Goal: Task Accomplishment & Management: Use online tool/utility

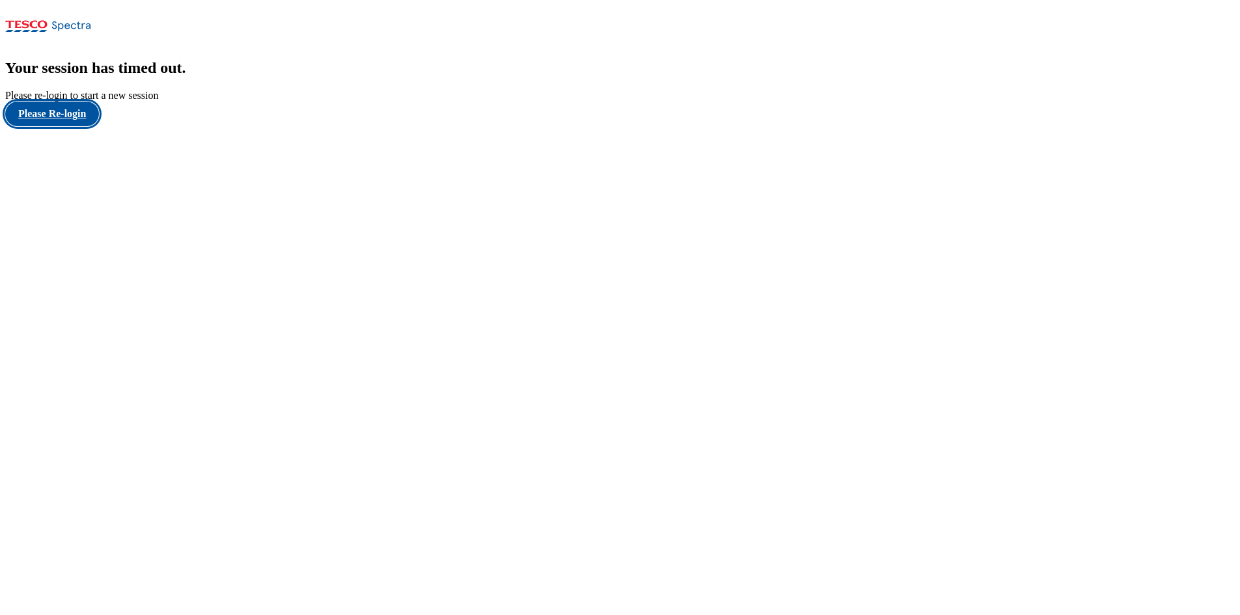
click at [77, 126] on button "Please Re-login" at bounding box center [52, 114] width 94 height 25
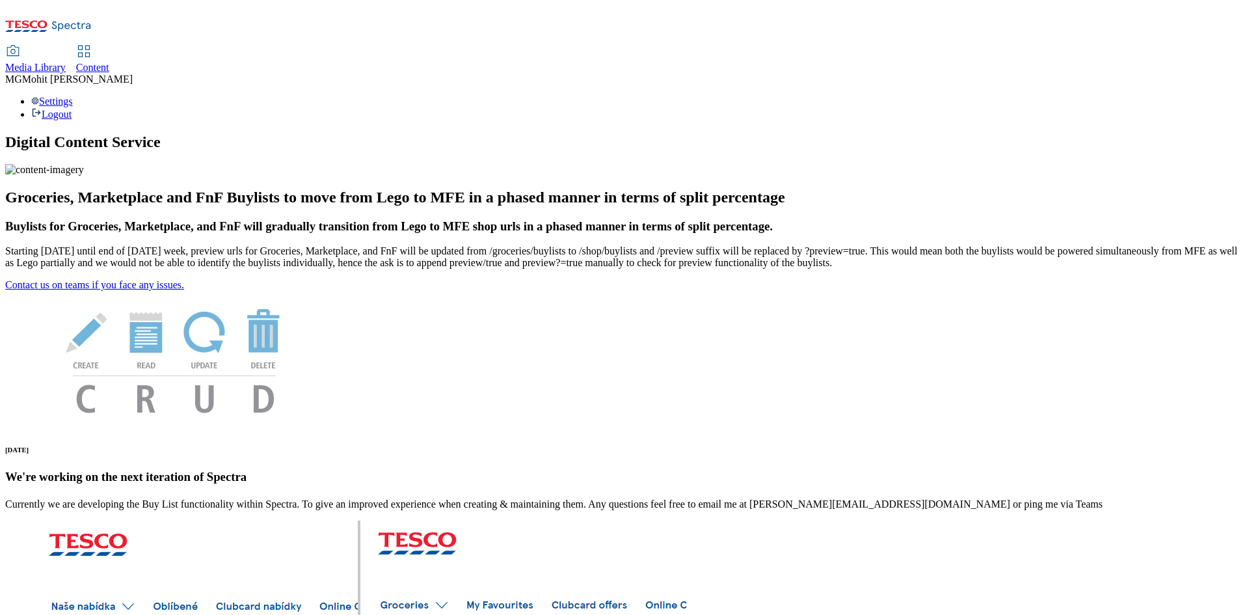
click at [109, 62] on span "Content" at bounding box center [92, 67] width 33 height 11
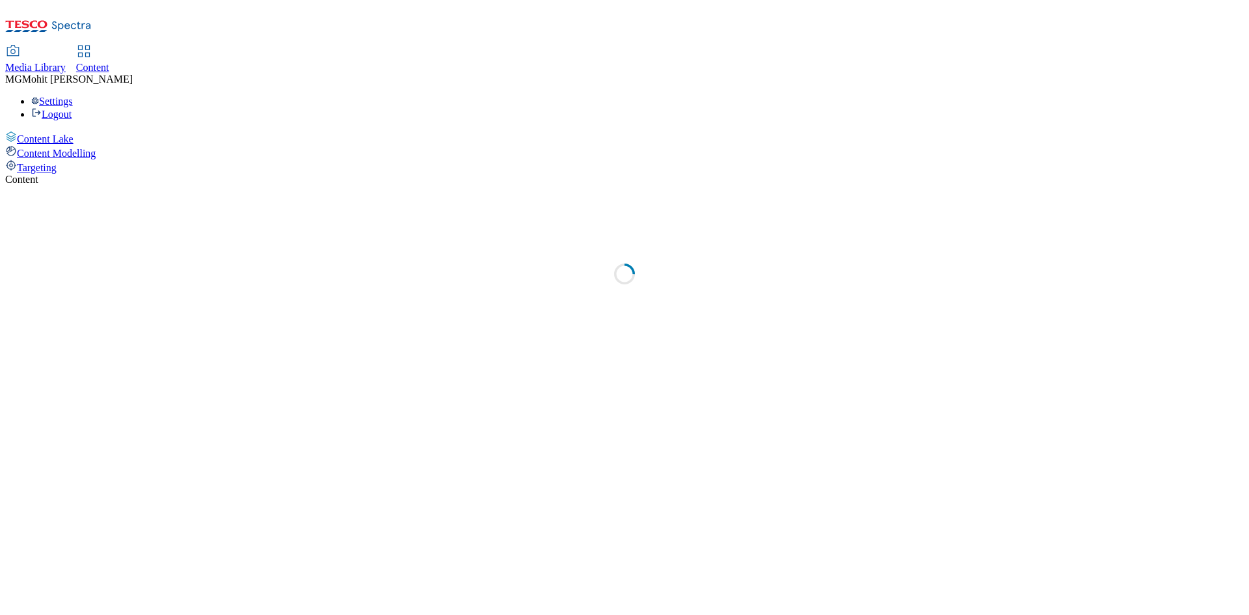
select select "ghs-[GEOGRAPHIC_DATA]"
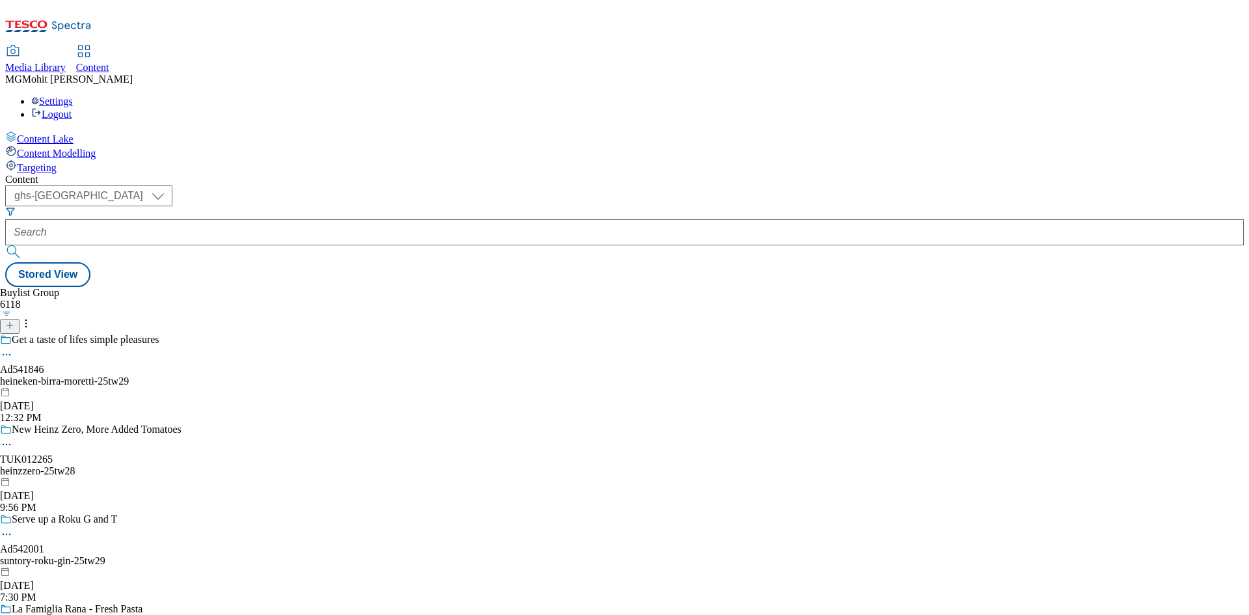
click at [14, 321] on icon at bounding box center [9, 325] width 9 height 9
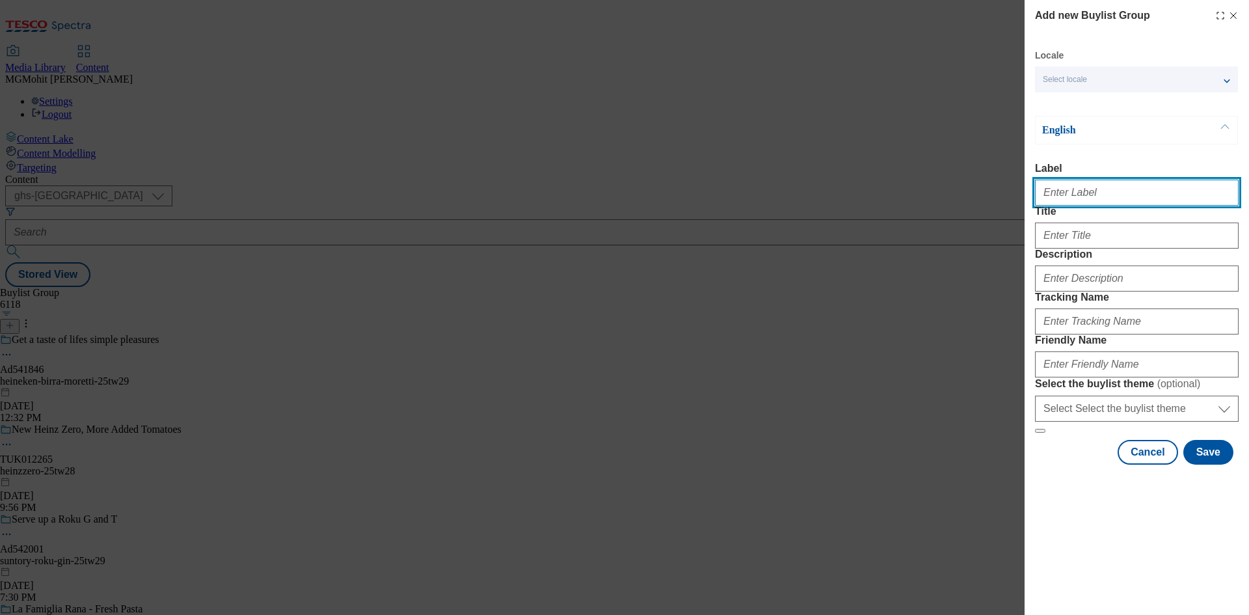
click at [1081, 194] on input "Label" at bounding box center [1137, 193] width 204 height 26
paste input "Ad541880 [GEOGRAPHIC_DATA]"
type input "Ad541880 [GEOGRAPHIC_DATA]"
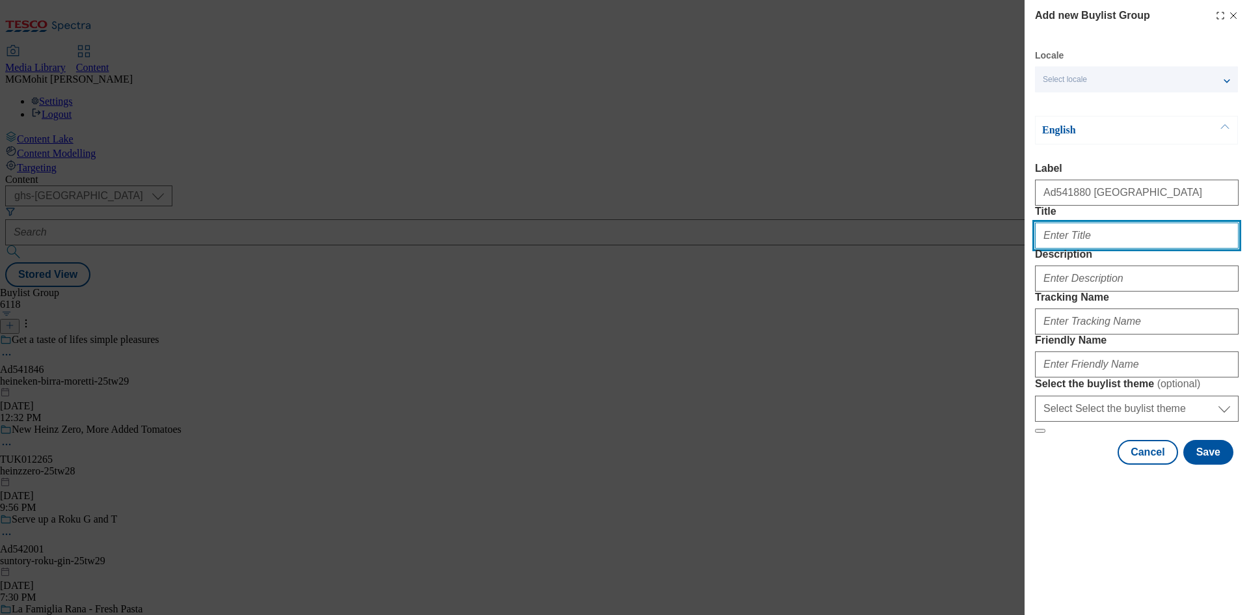
paste input "Taste the new flavors of [GEOGRAPHIC_DATA]"
type input "Taste the new flavors of [GEOGRAPHIC_DATA]"
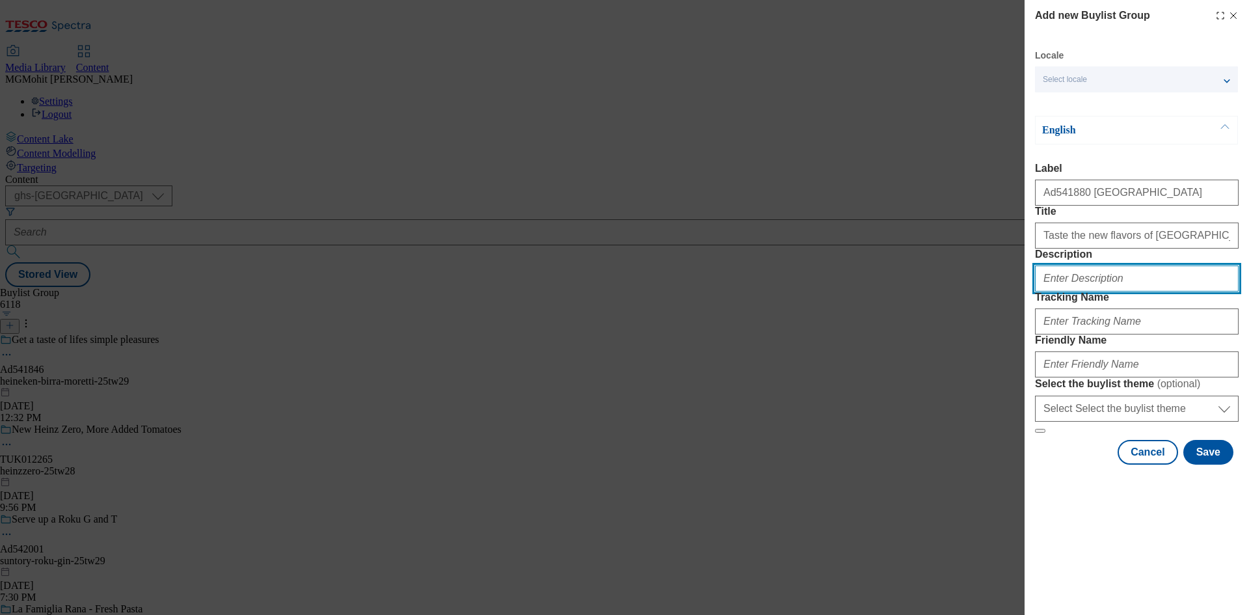
click at [1057, 292] on input "Description" at bounding box center [1137, 278] width 204 height 26
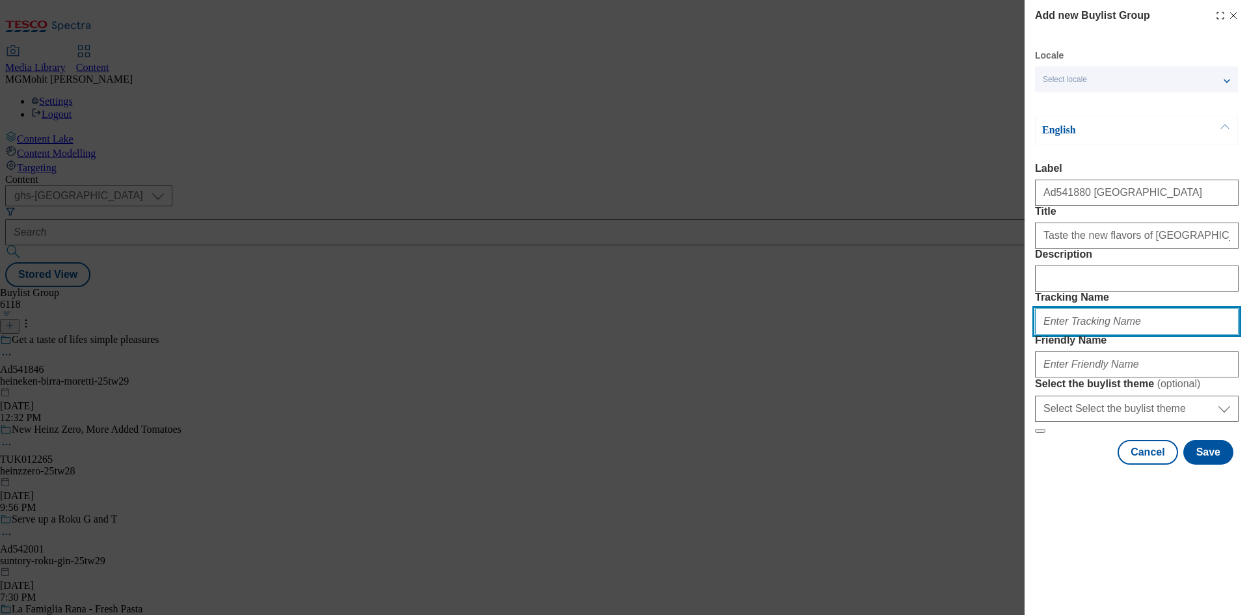
paste input "DH_AD541880"
type input "DH_AD541880"
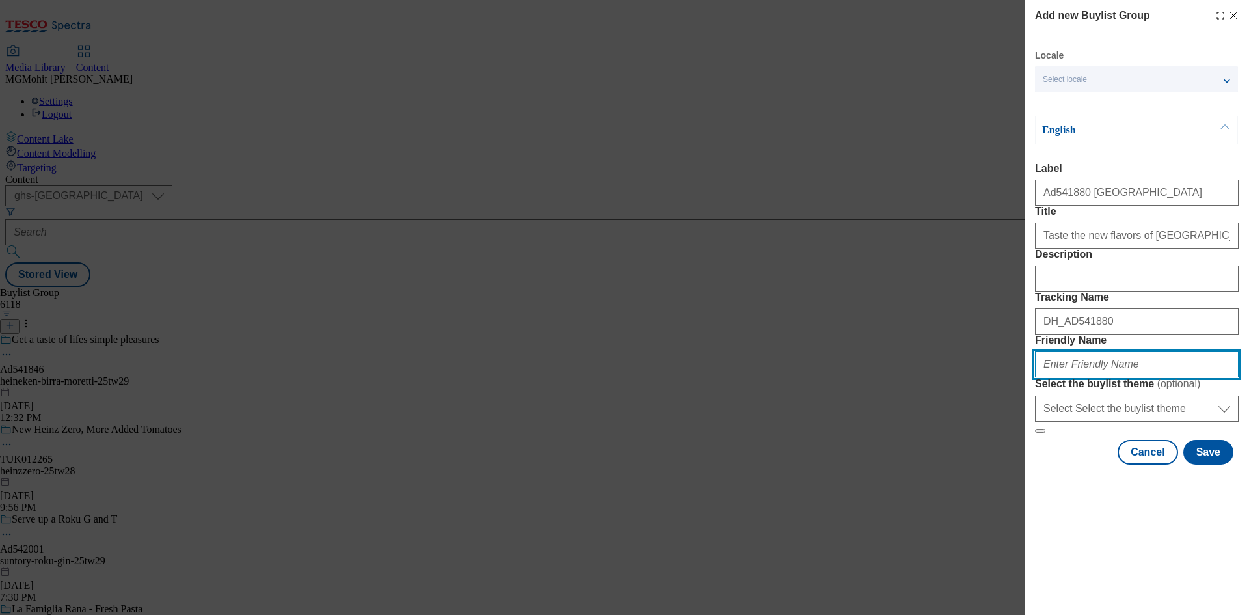
click at [1090, 377] on input "Friendly Name" at bounding box center [1137, 364] width 204 height 26
paste input "carlsberg-[GEOGRAPHIC_DATA]-brewery-25tw29"
type input "carlsberg-[GEOGRAPHIC_DATA]-brewery-25tw29"
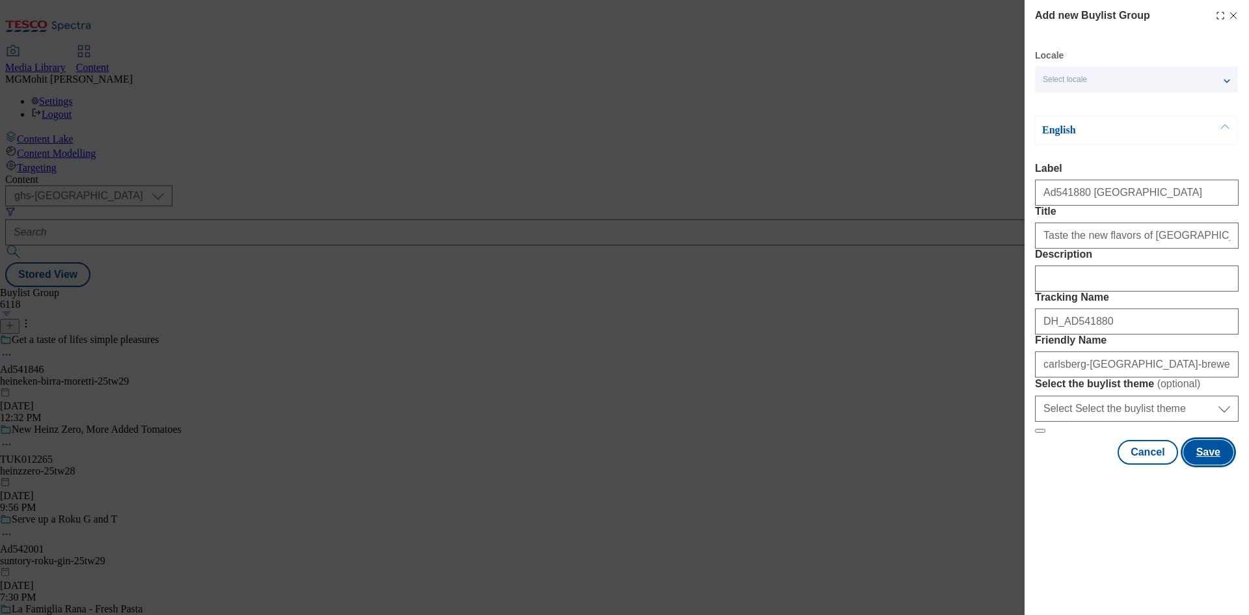
click at [1212, 465] on button "Save" at bounding box center [1209, 452] width 50 height 25
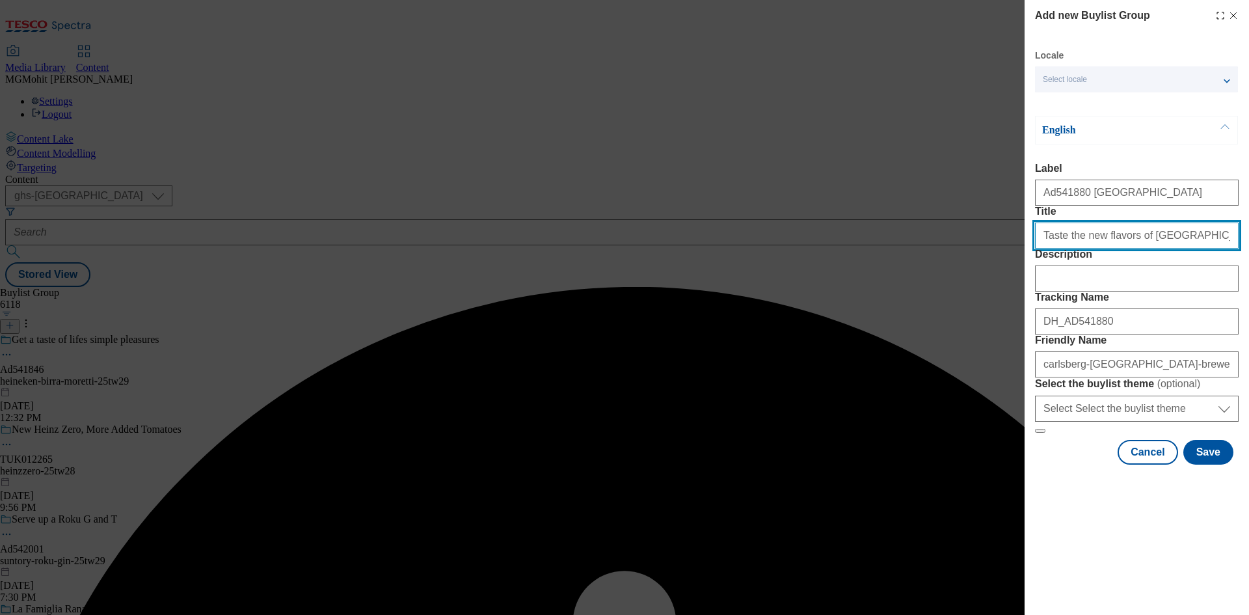
click at [1190, 249] on input "Title" at bounding box center [1137, 236] width 204 height 26
type input "Taste the new flavors of [GEOGRAPHIC_DATA]"
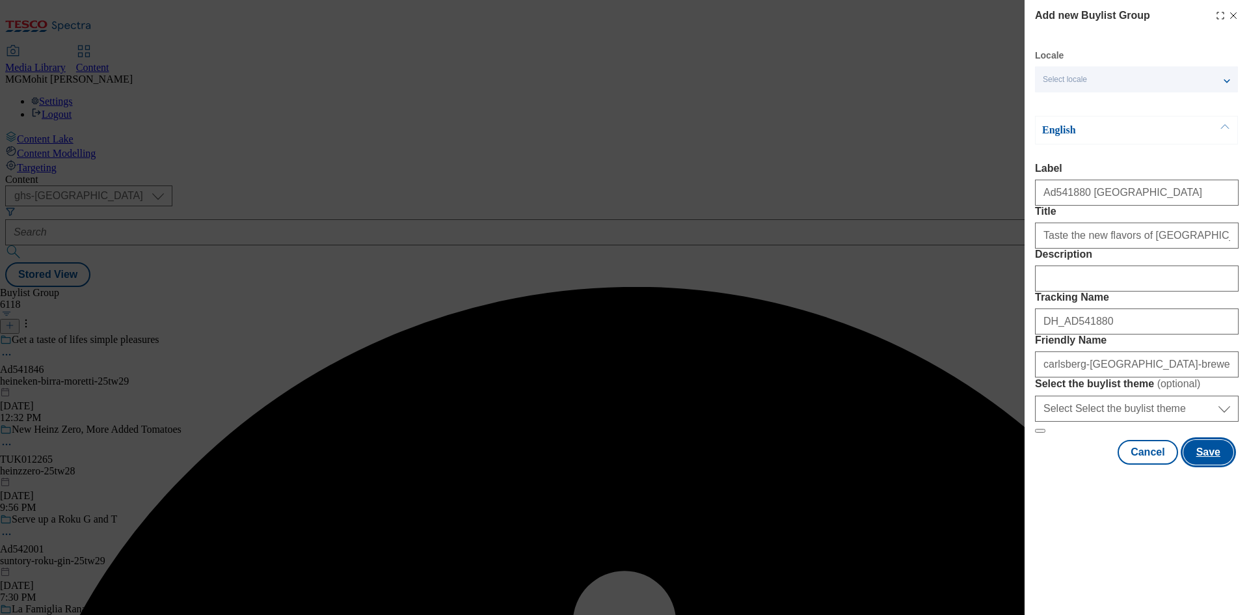
click at [1217, 465] on button "Save" at bounding box center [1209, 452] width 50 height 25
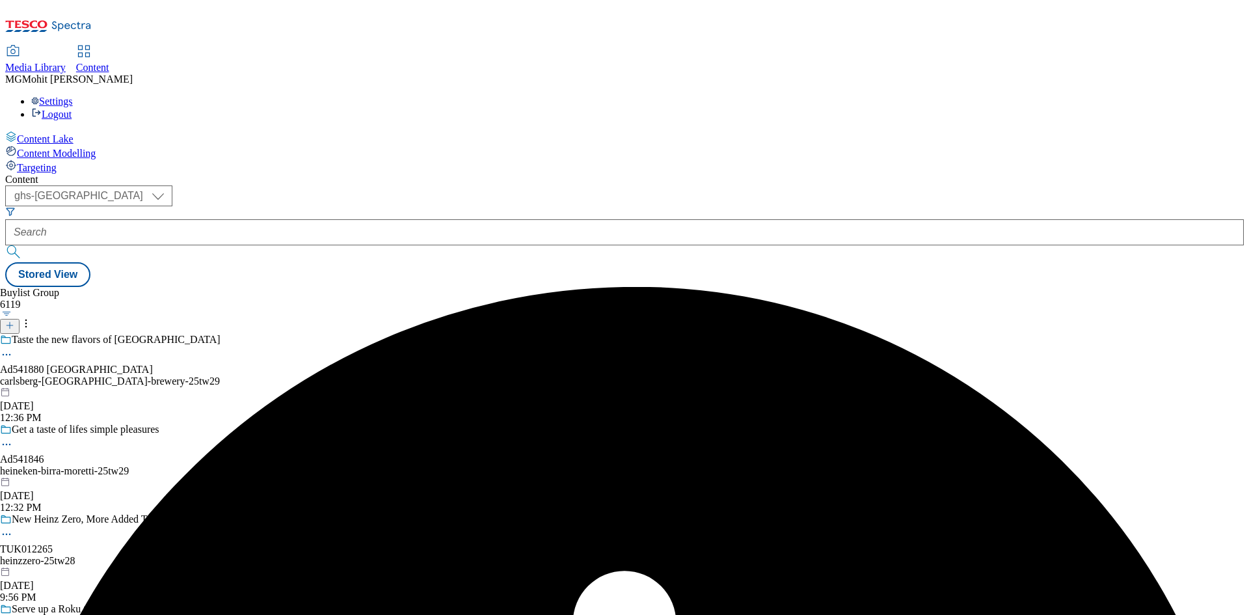
click at [226, 375] on div "carlsberg-[GEOGRAPHIC_DATA]-brewery-25tw29" at bounding box center [113, 381] width 226 height 12
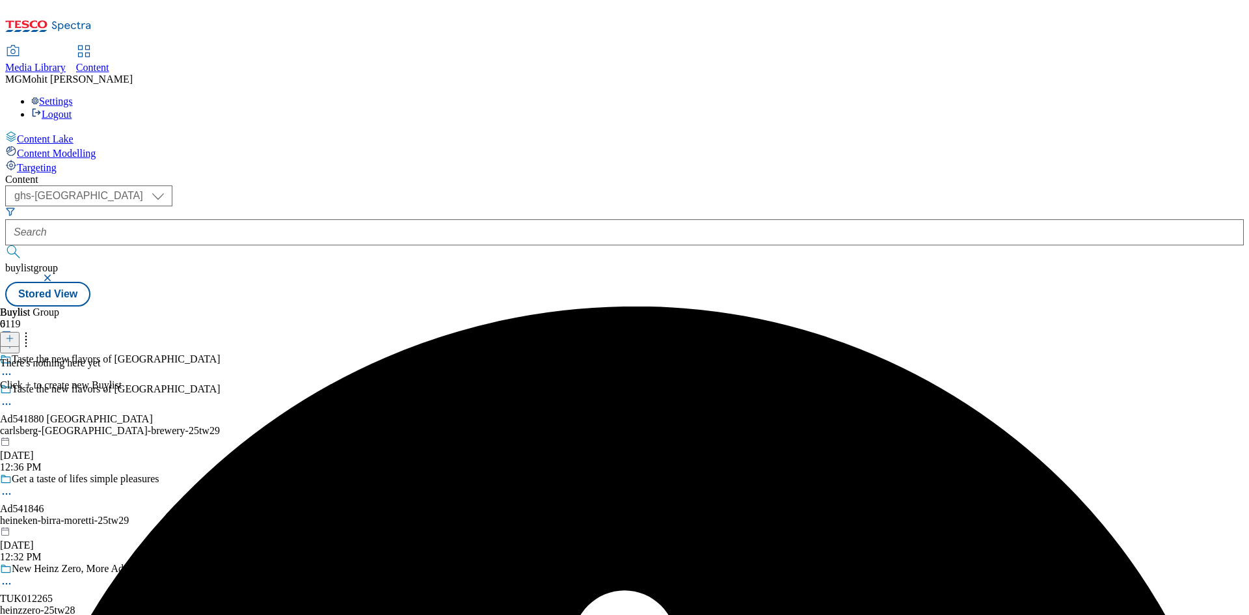
click at [14, 334] on icon at bounding box center [9, 338] width 9 height 9
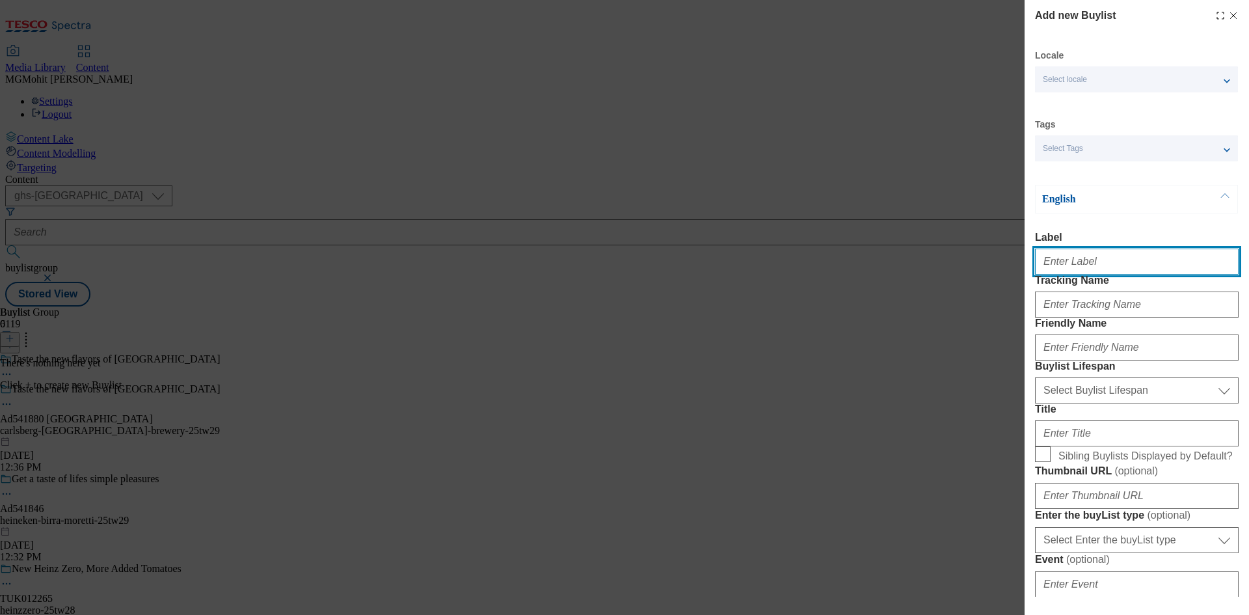
click at [1079, 265] on input "Label" at bounding box center [1137, 262] width 204 height 26
paste input "Ad541880"
type input "Ad541880"
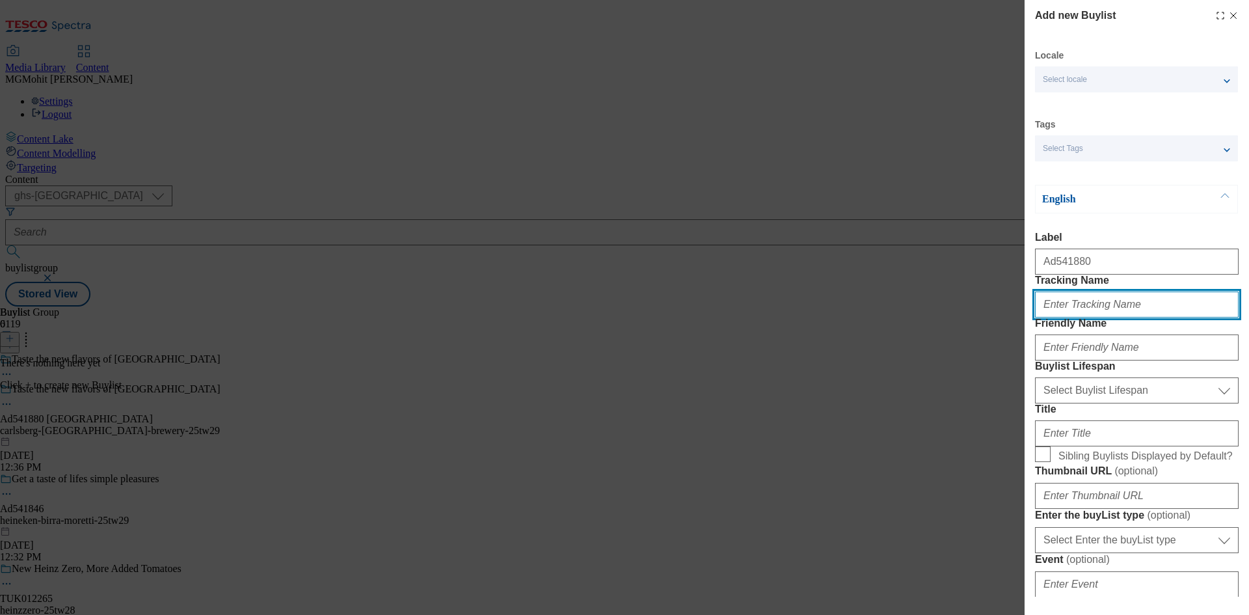
paste input "DH_AD541880"
type input "DH_AD541880"
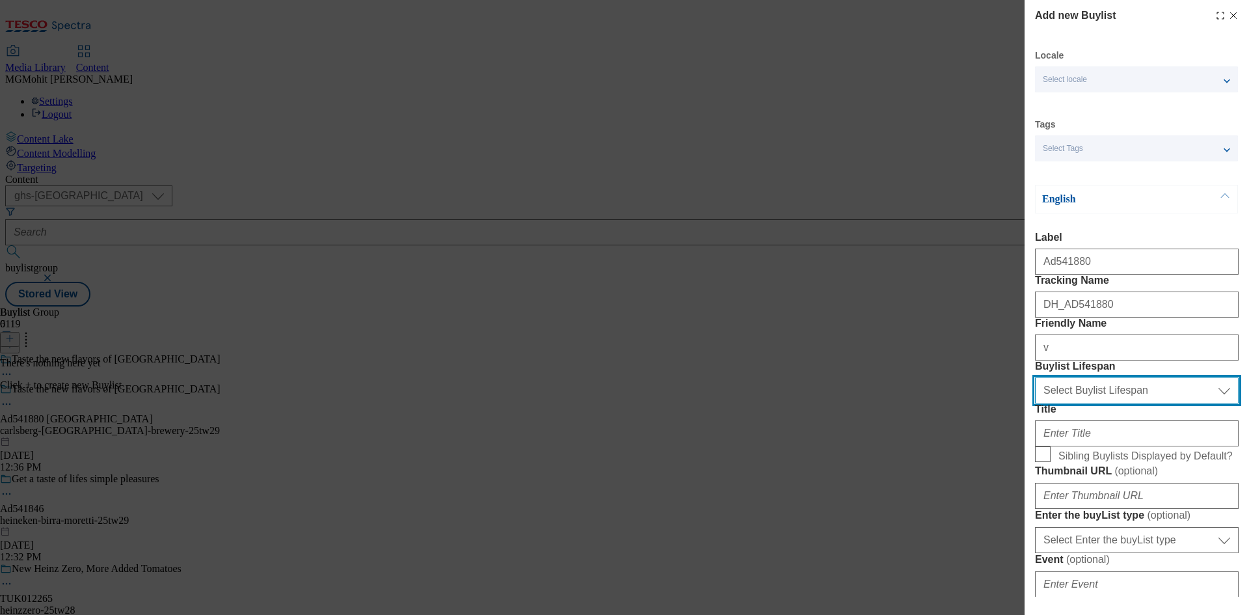
click at [1105, 403] on select "Select Buylist Lifespan evergreen seasonal tactical" at bounding box center [1137, 390] width 204 height 26
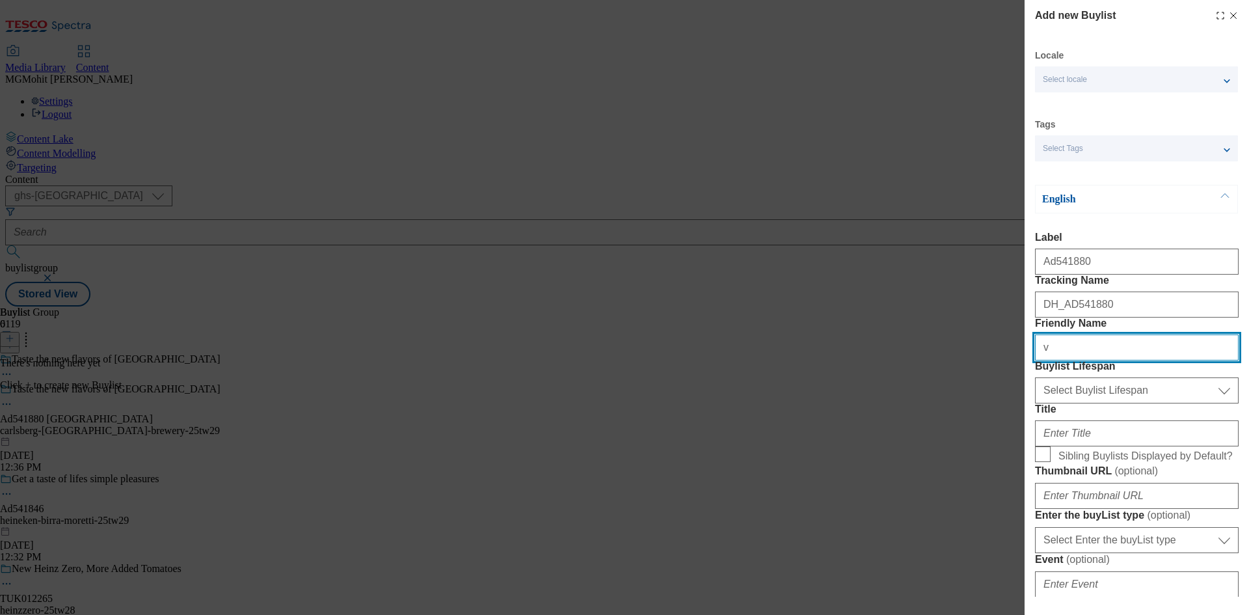
click at [1081, 360] on input "v" at bounding box center [1137, 347] width 204 height 26
paste input "carlsberg"
type input "carlsberg"
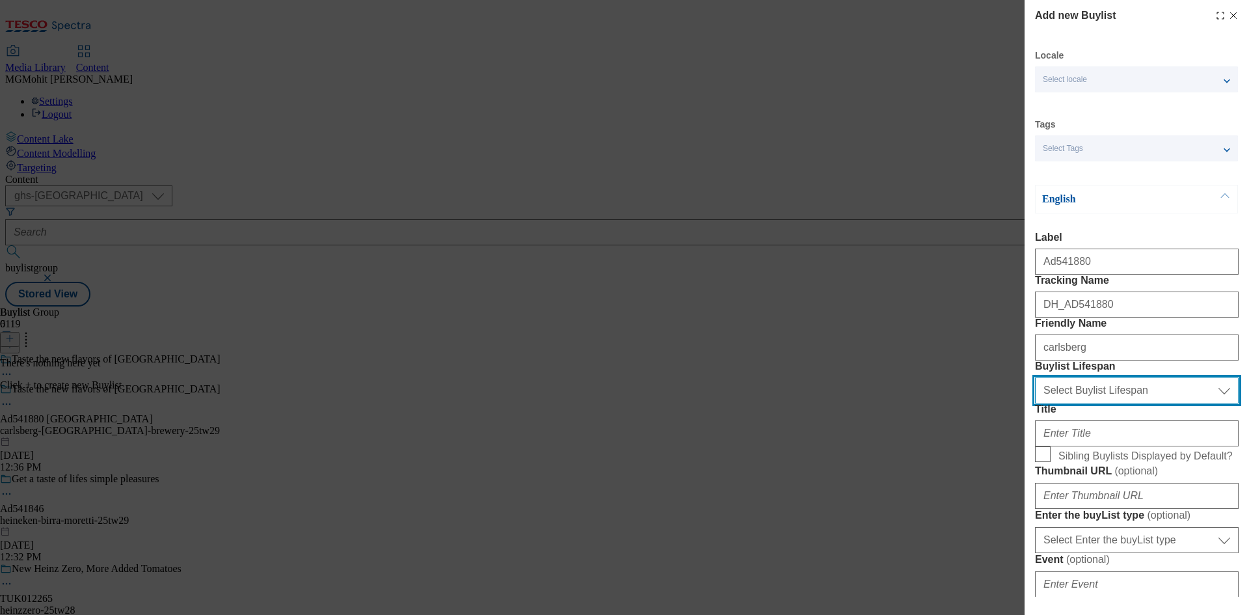
click at [1087, 403] on select "Select Buylist Lifespan evergreen seasonal tactical" at bounding box center [1137, 390] width 204 height 26
select select "tactical"
click at [1035, 403] on select "Select Buylist Lifespan evergreen seasonal tactical" at bounding box center [1137, 390] width 204 height 26
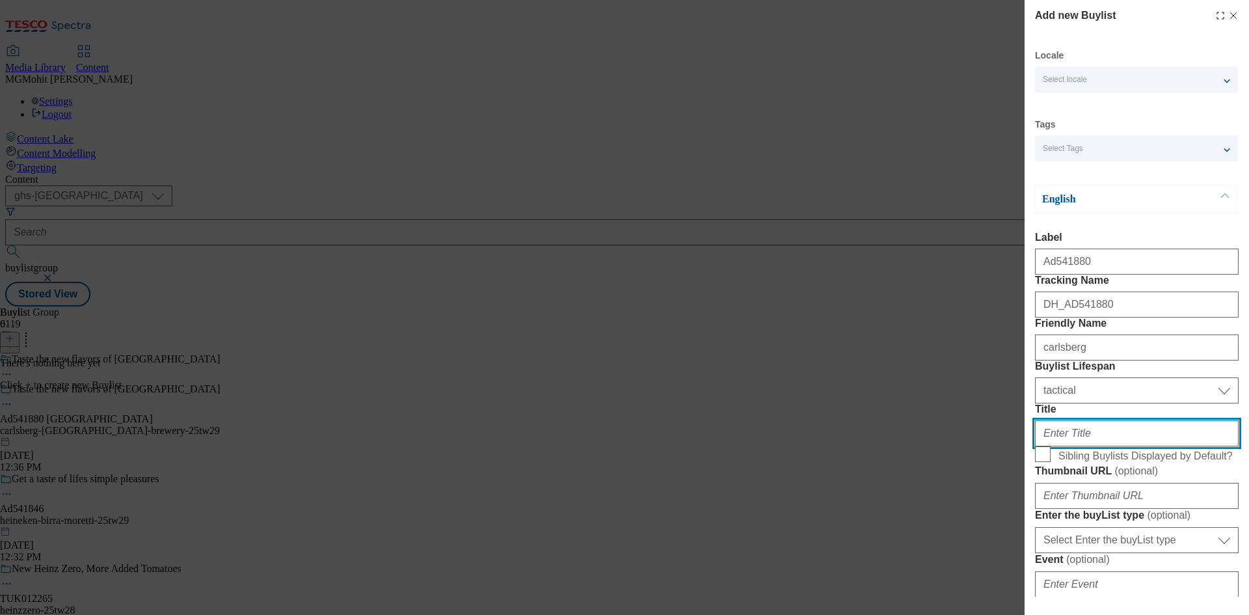
click at [1074, 446] on input "Title" at bounding box center [1137, 433] width 204 height 26
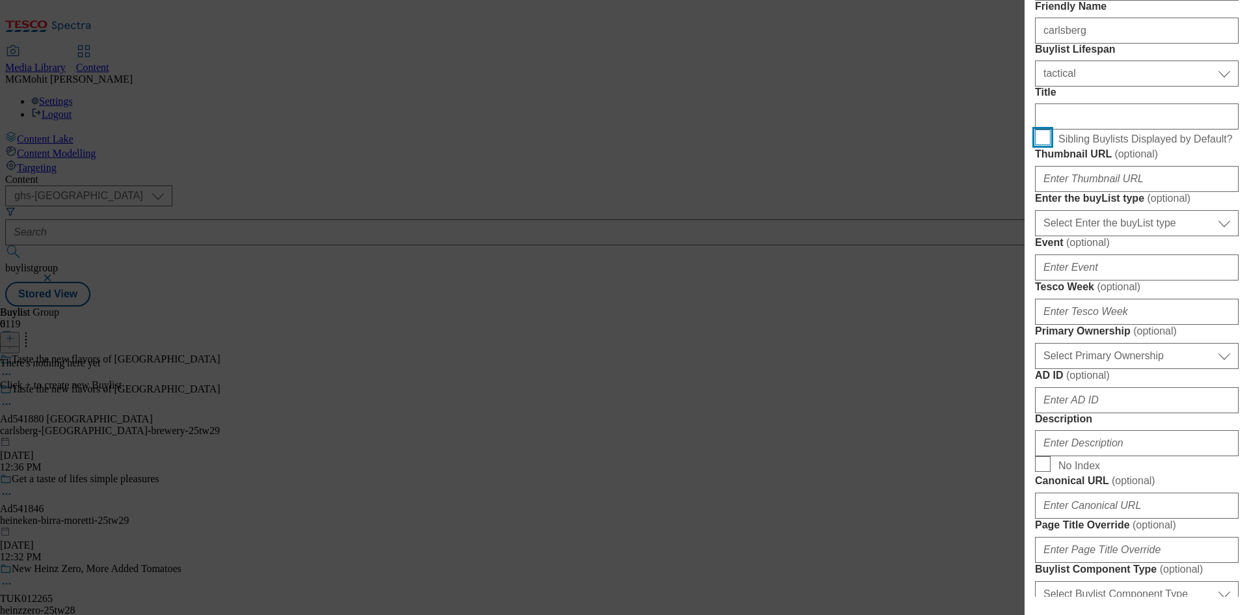
scroll to position [325, 0]
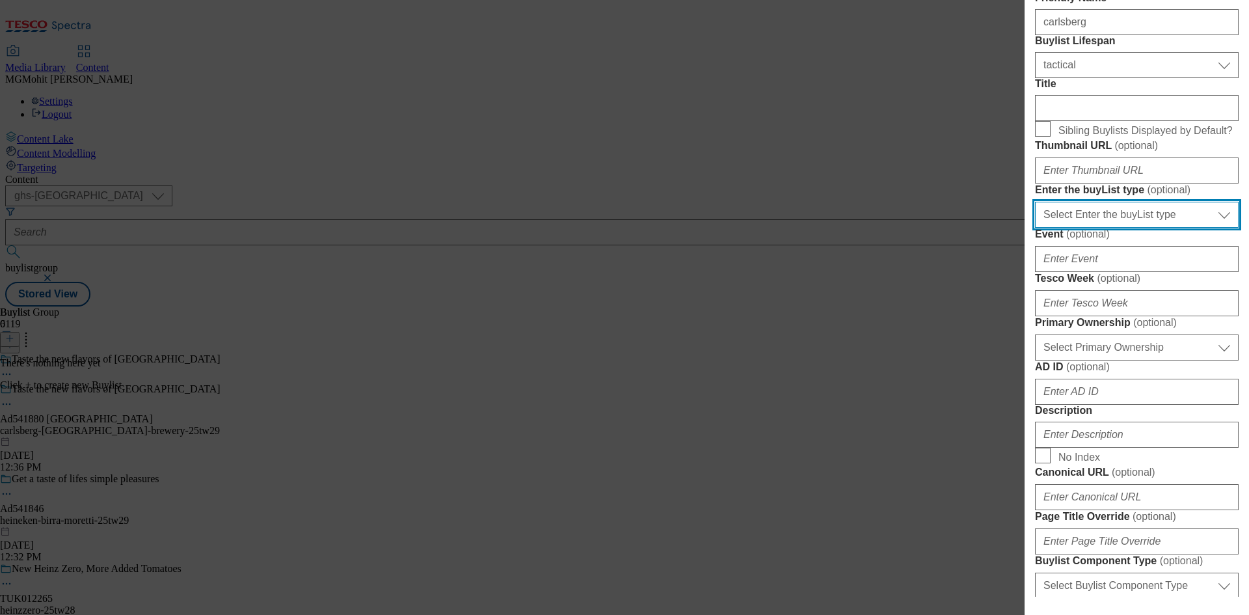
drag, startPoint x: 1076, startPoint y: 370, endPoint x: 1077, endPoint y: 377, distance: 6.6
click at [1076, 228] on select "Select Enter the buyList type event supplier funded long term >4 weeks supplier…" at bounding box center [1137, 215] width 204 height 26
select select "supplier funded short term 1-3 weeks"
click at [1035, 228] on select "Select Enter the buyList type event supplier funded long term >4 weeks supplier…" at bounding box center [1137, 215] width 204 height 26
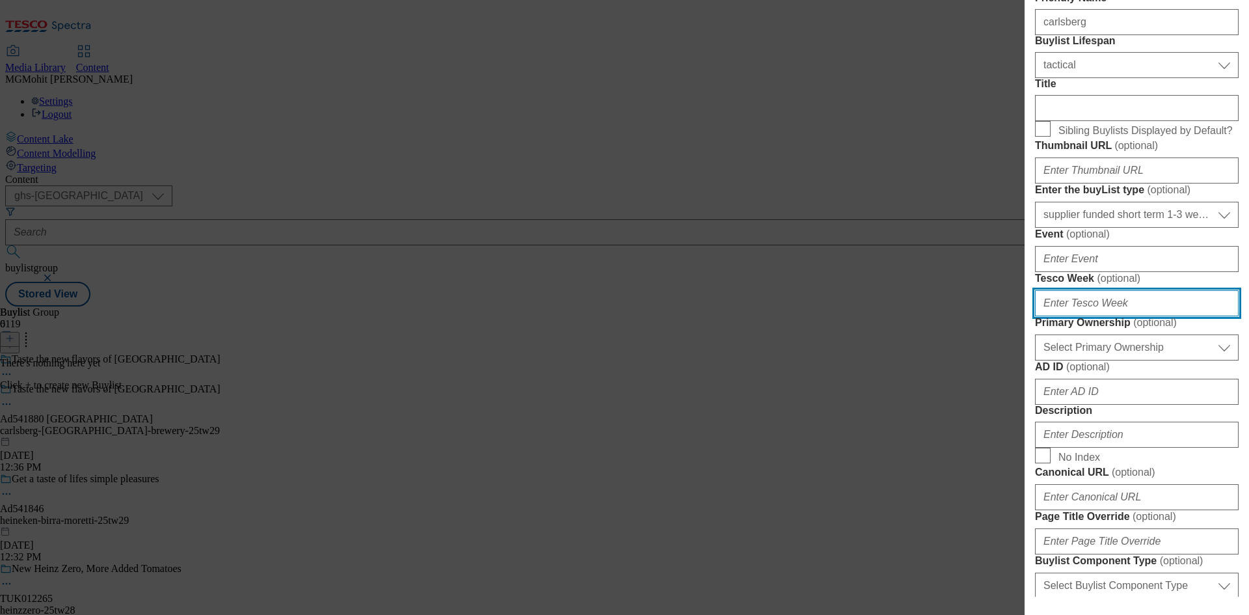
click at [1072, 316] on input "Tesco Week ( optional )" at bounding box center [1137, 303] width 204 height 26
type input "29"
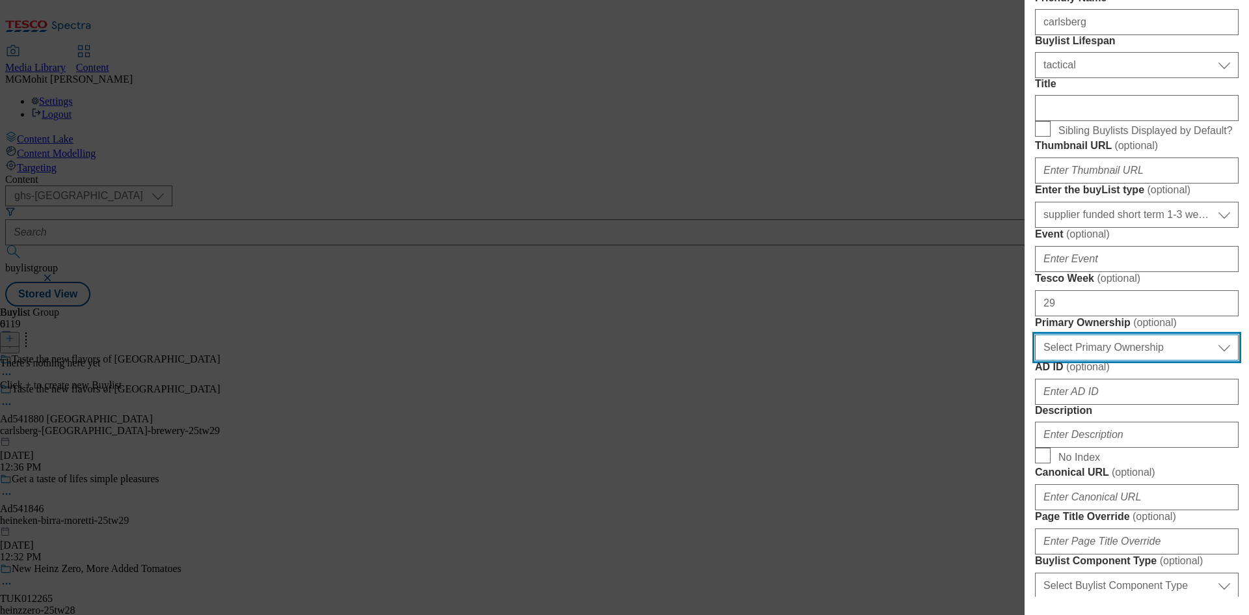
scroll to position [651, 0]
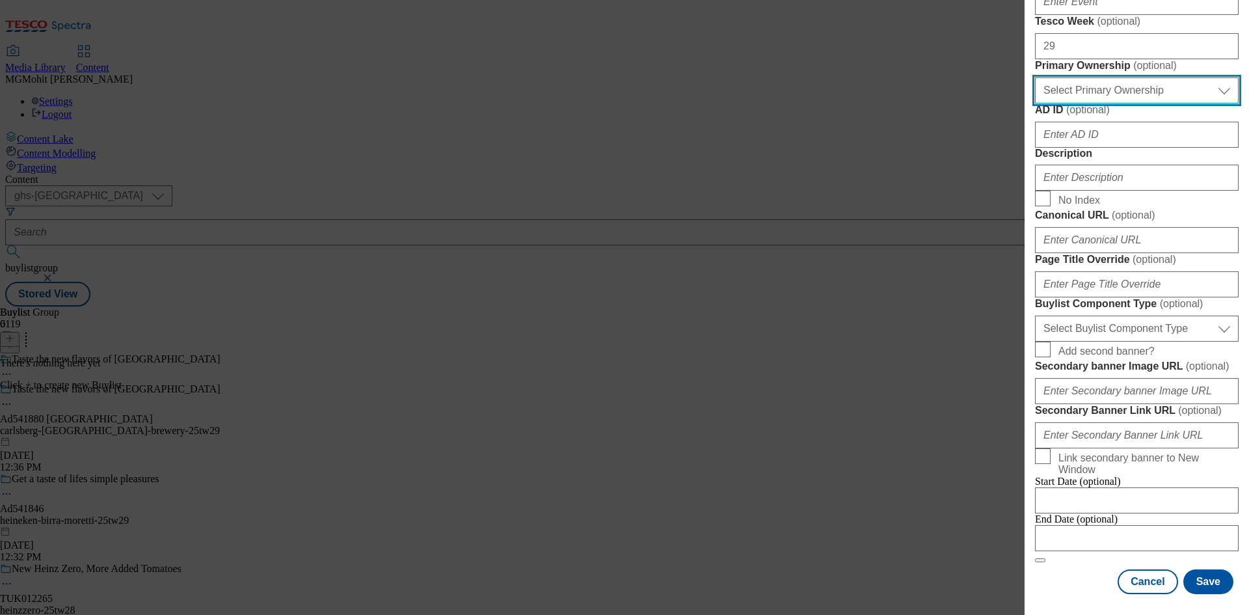
click at [1093, 103] on select "Select Primary Ownership [PERSON_NAME]" at bounding box center [1137, 90] width 204 height 26
select select "dunnhumby"
click at [1035, 103] on select "Select Primary Ownership [PERSON_NAME]" at bounding box center [1137, 90] width 204 height 26
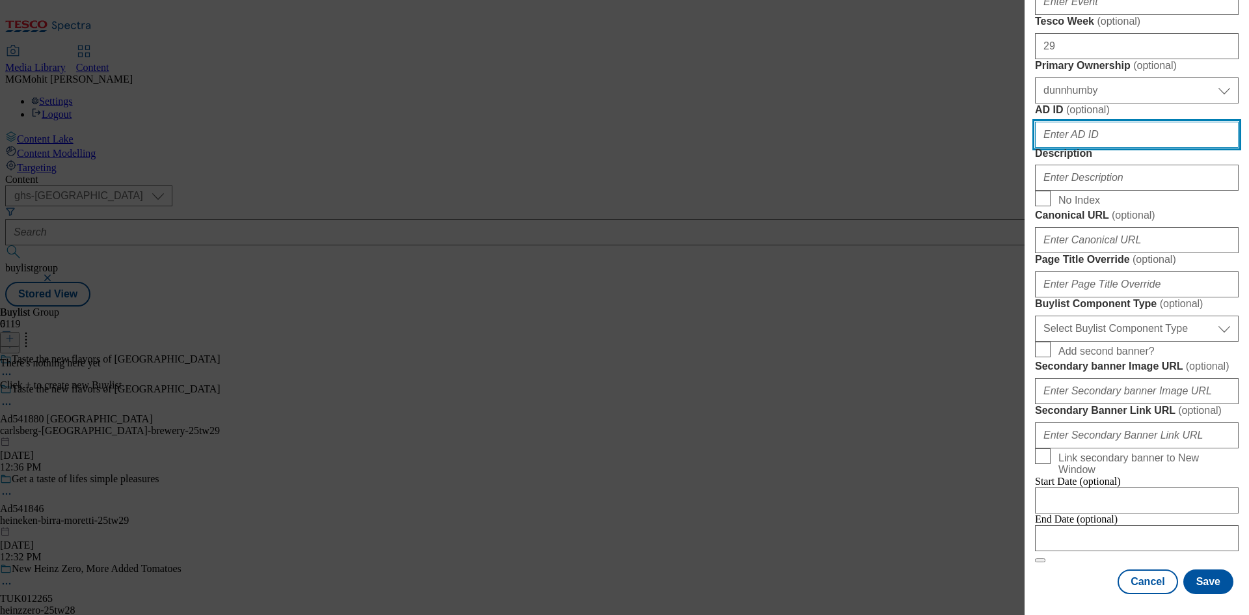
click at [1068, 148] on input "AD ID ( optional )" at bounding box center [1137, 135] width 204 height 26
paste input "541880"
type input "541880"
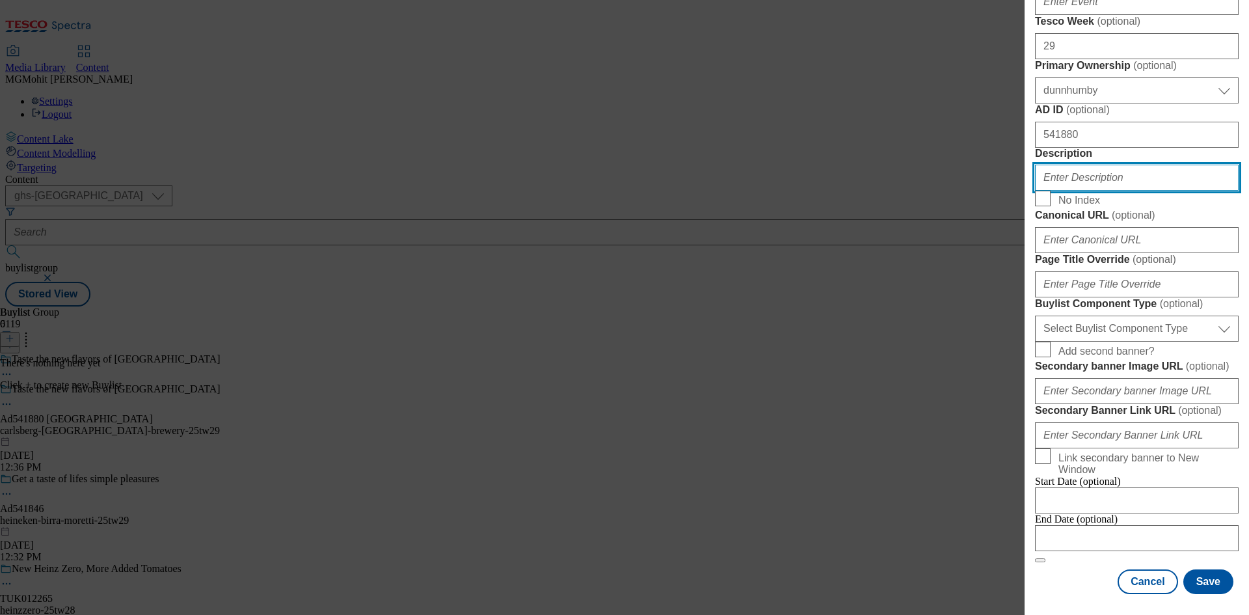
click at [1087, 191] on input "Description" at bounding box center [1137, 178] width 204 height 26
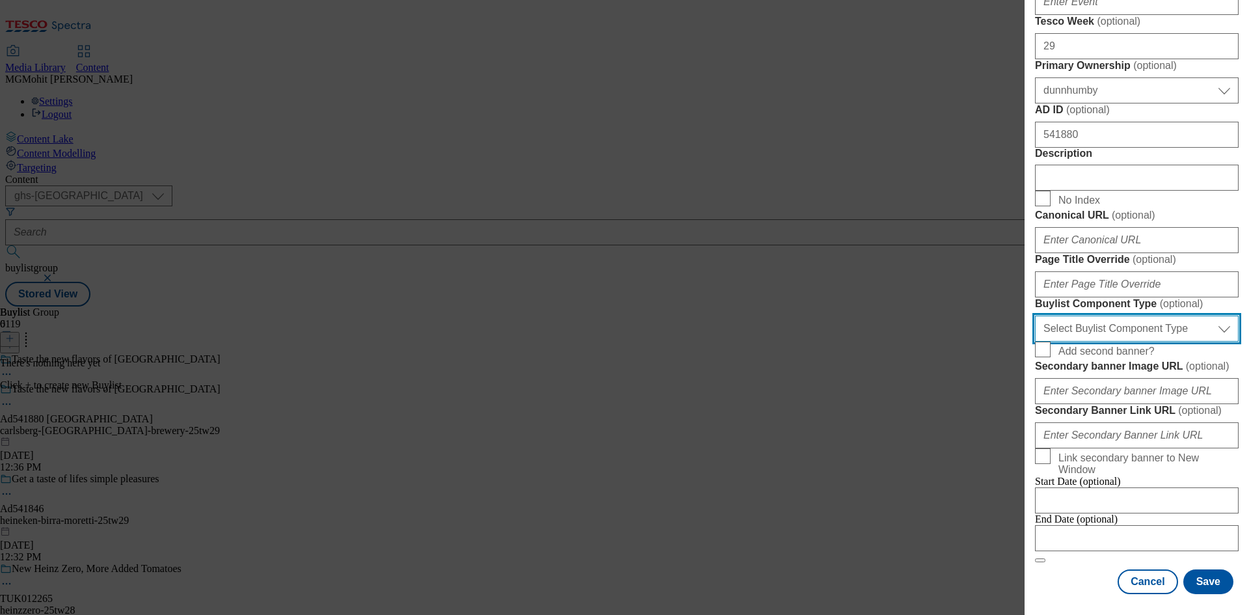
drag, startPoint x: 1097, startPoint y: 334, endPoint x: 1097, endPoint y: 349, distance: 14.3
click at [1097, 334] on select "Select Buylist Component Type Banner Competition Header Meal" at bounding box center [1137, 329] width 204 height 26
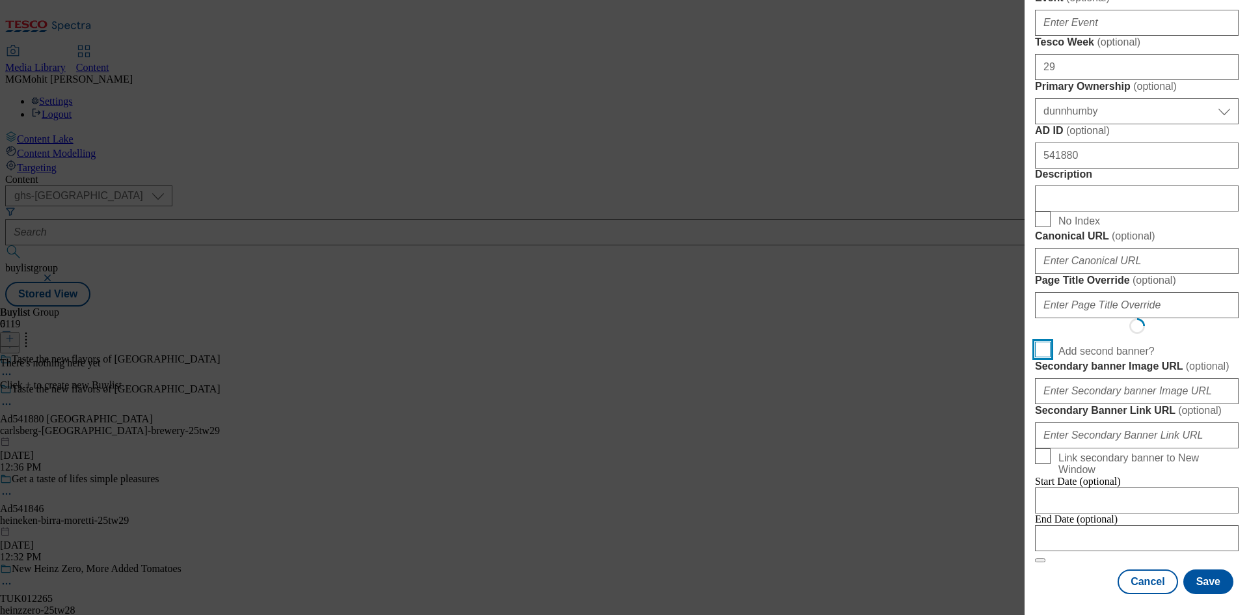
scroll to position [1015, 0]
select select "Banner"
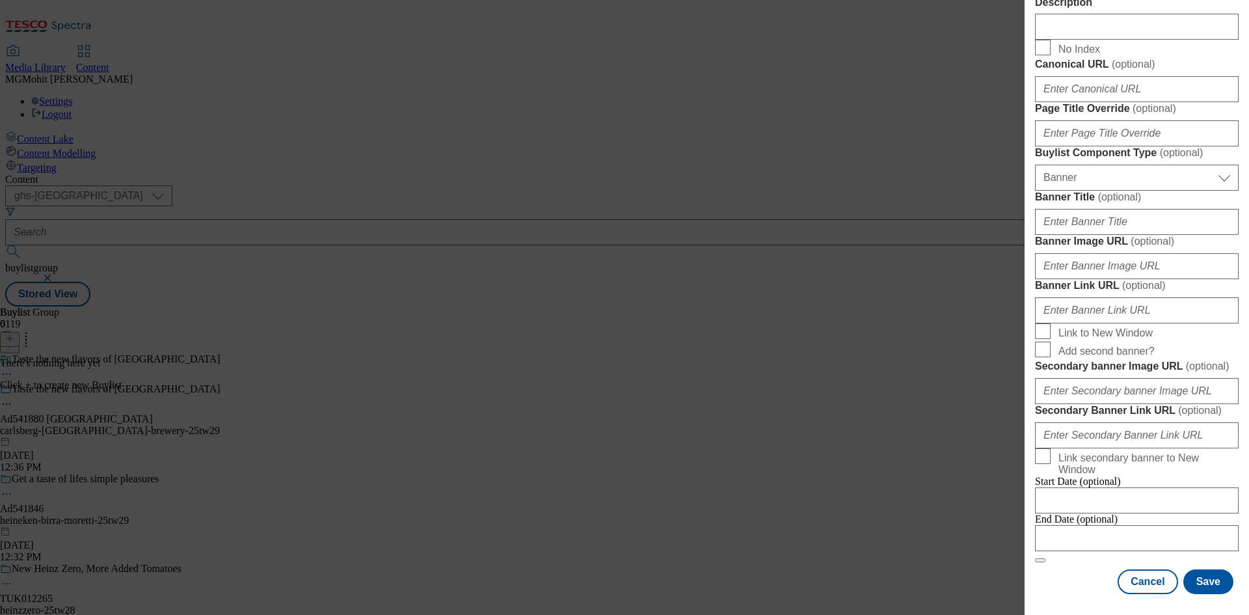
scroll to position [1290, 0]
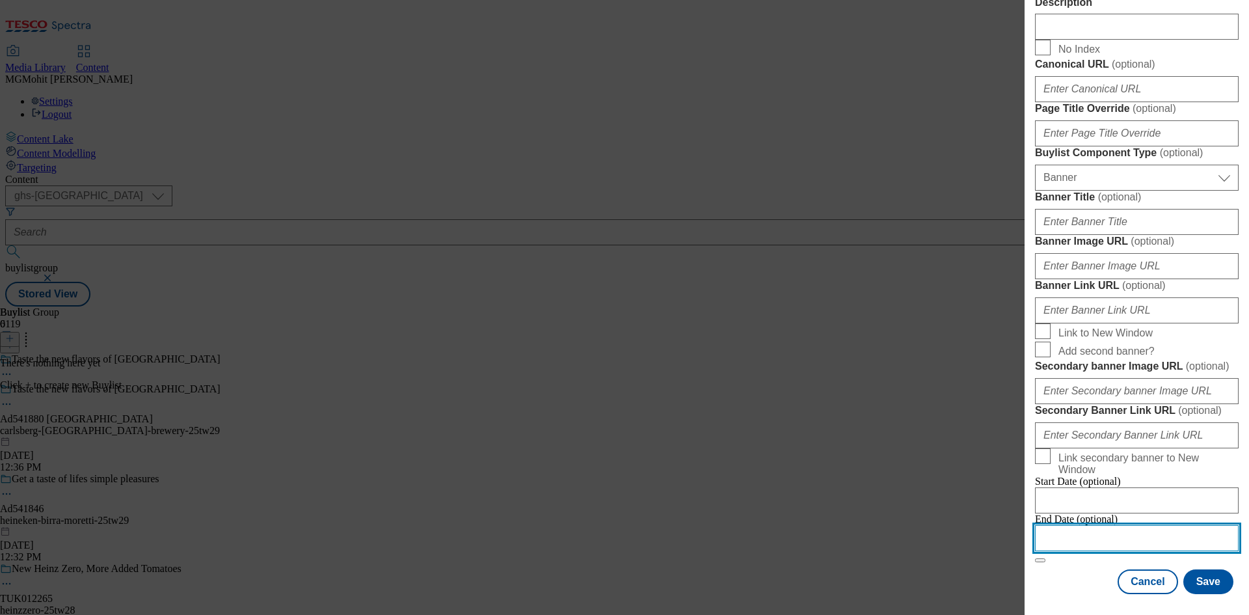
click at [1076, 533] on input "Modal" at bounding box center [1137, 538] width 204 height 26
select select "2025"
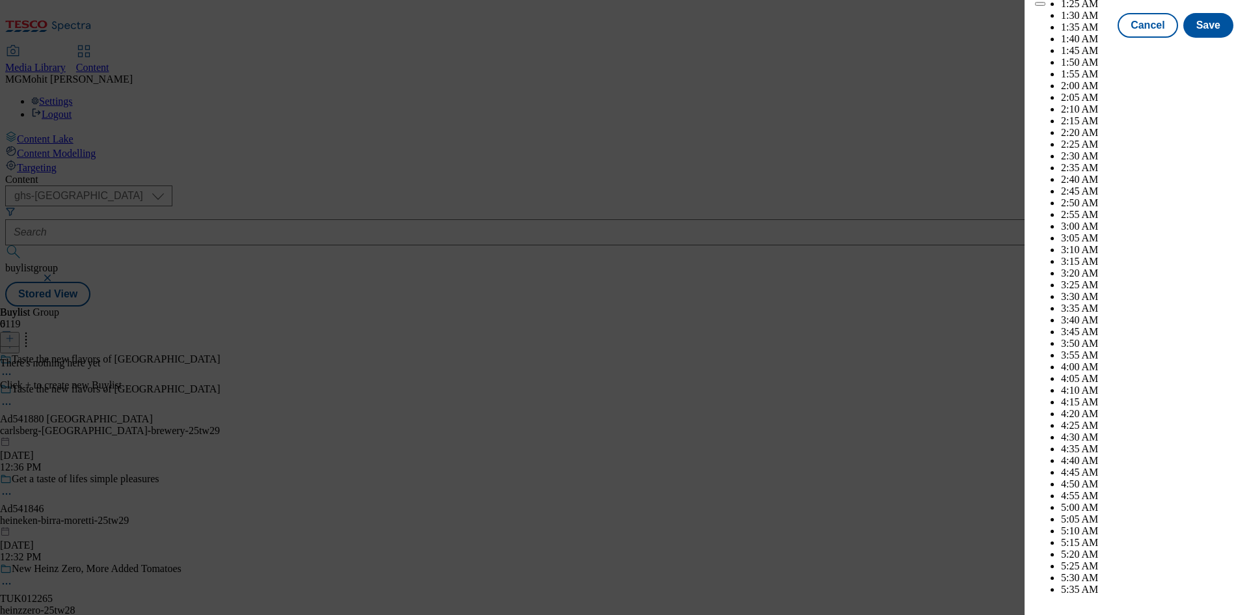
scroll to position [3624, 0]
select select "December"
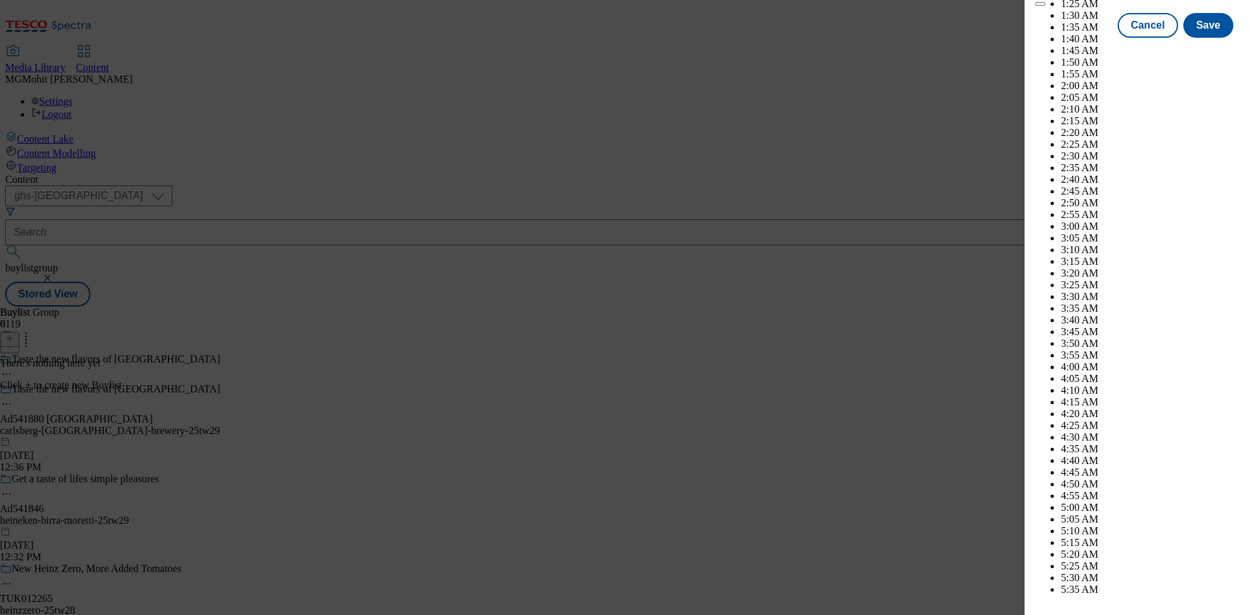
click at [1210, 49] on button "Save" at bounding box center [1209, 37] width 50 height 25
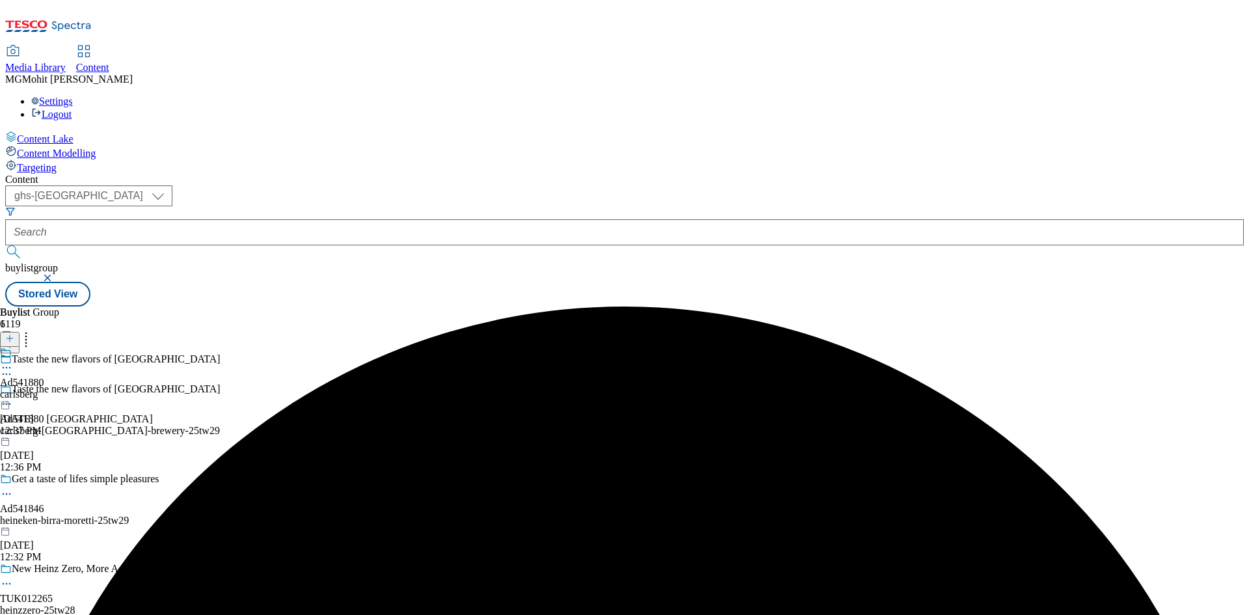
click at [44, 388] on div "carlsberg" at bounding box center [22, 394] width 44 height 12
click at [10, 335] on line at bounding box center [10, 338] width 0 height 7
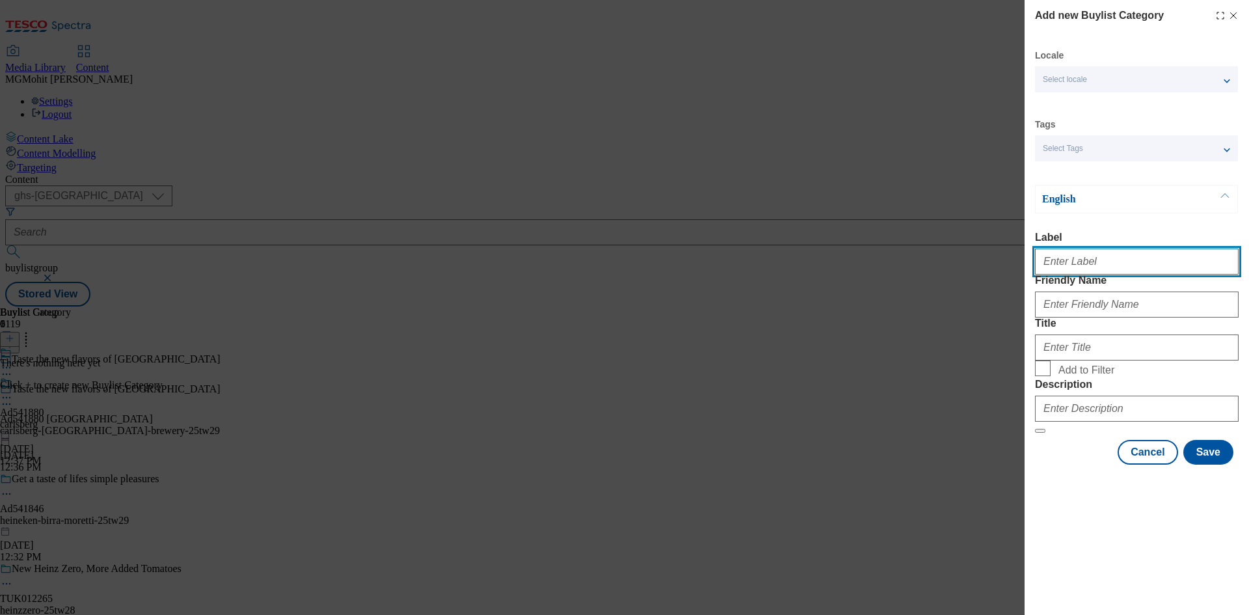
click at [1076, 269] on input "Label" at bounding box center [1137, 262] width 204 height 26
paste input "Ad541880"
type input "Ad541880"
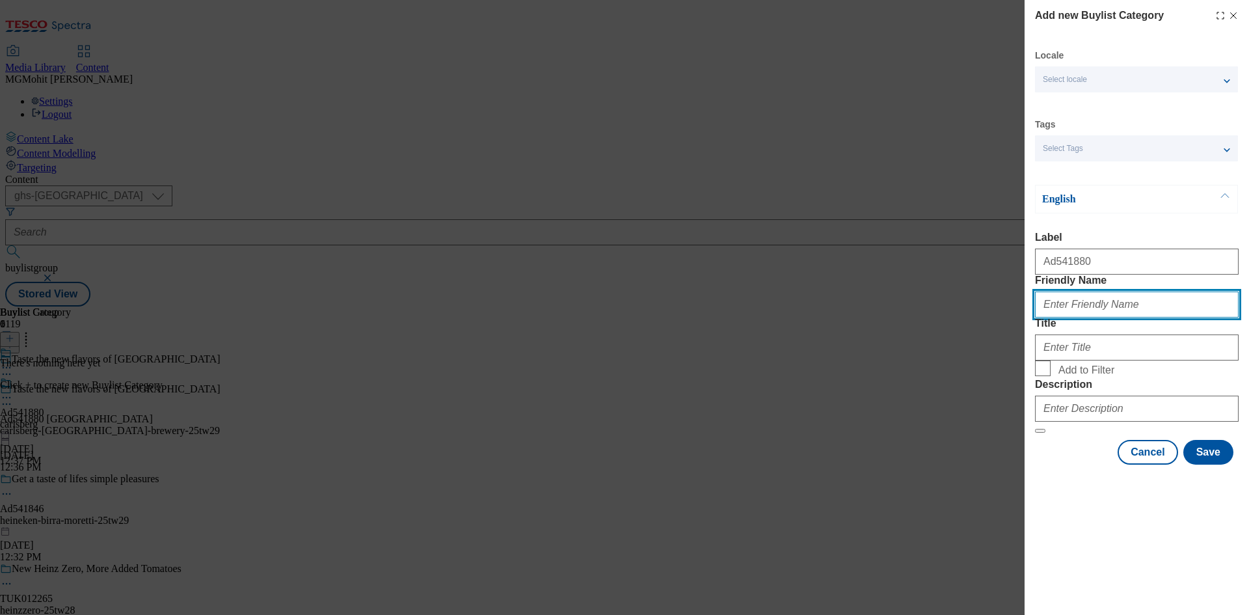
paste input "carlsberg-[GEOGRAPHIC_DATA]-brewery"
type input "carlsberg-[GEOGRAPHIC_DATA]-brewery"
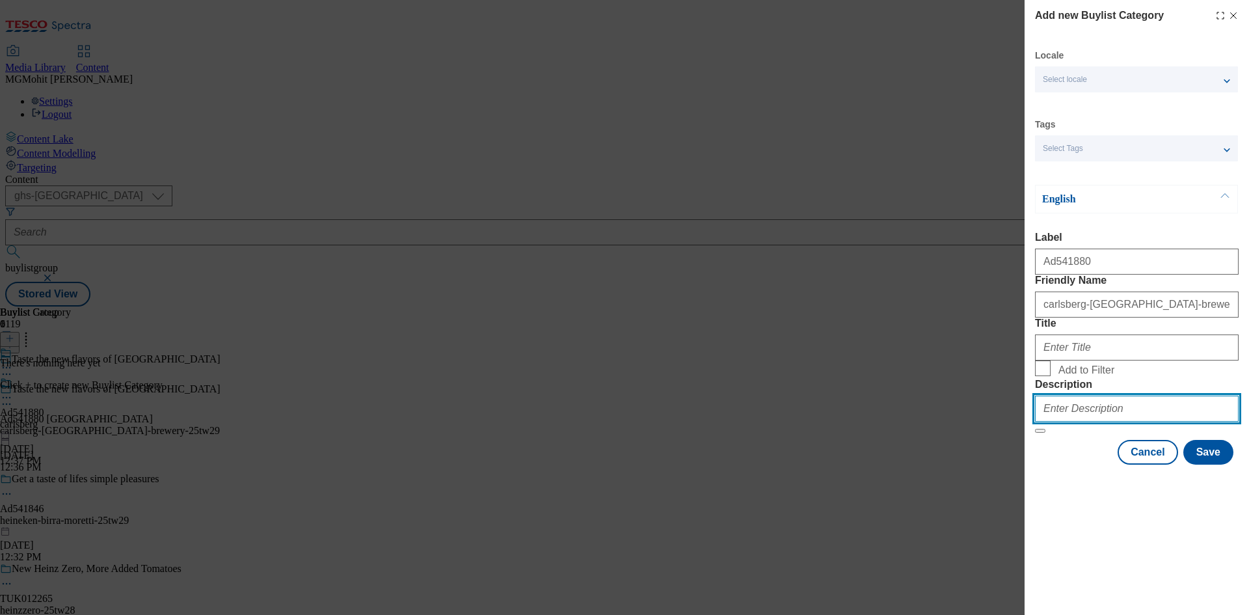
click at [1108, 422] on input "Description" at bounding box center [1137, 409] width 204 height 26
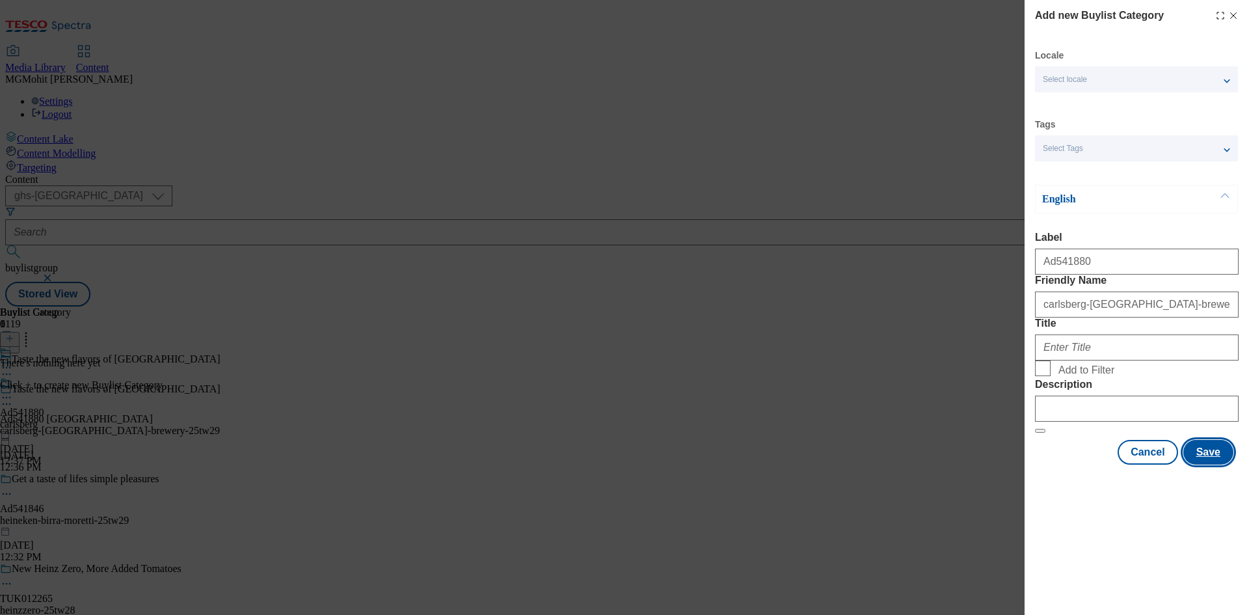
click at [1217, 465] on button "Save" at bounding box center [1209, 452] width 50 height 25
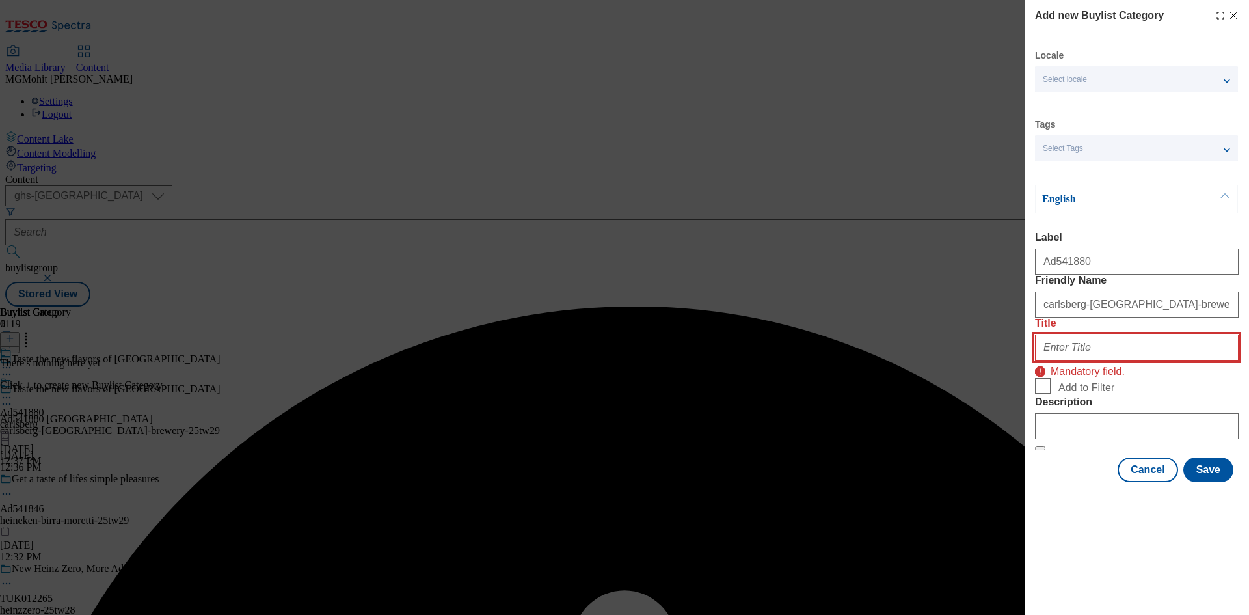
click at [1119, 360] on input "Title" at bounding box center [1137, 347] width 204 height 26
paste input "Carlsberg"
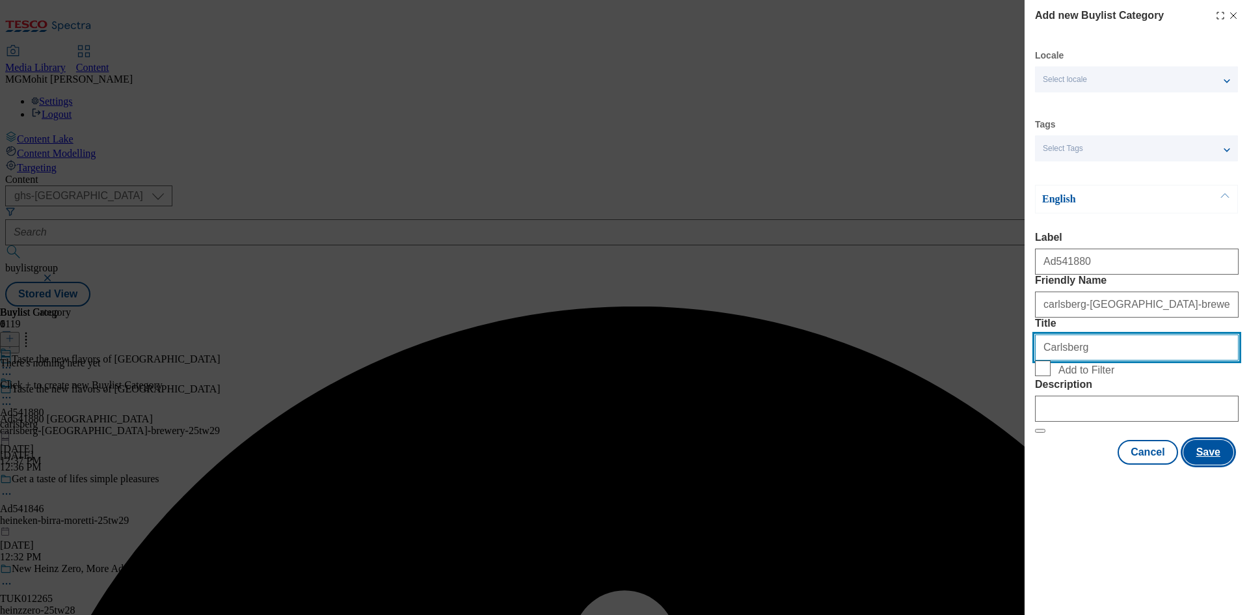
type input "Carlsberg"
click at [1212, 465] on button "Save" at bounding box center [1209, 452] width 50 height 25
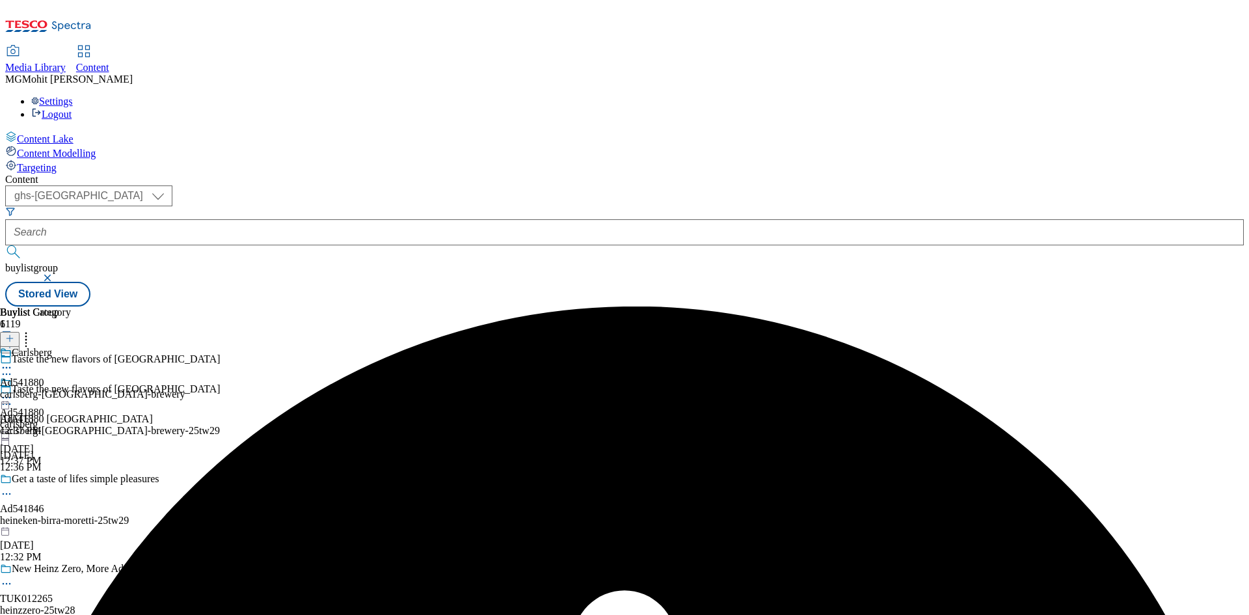
click at [185, 388] on div "carlsberg-[GEOGRAPHIC_DATA]-brewery" at bounding box center [92, 394] width 185 height 12
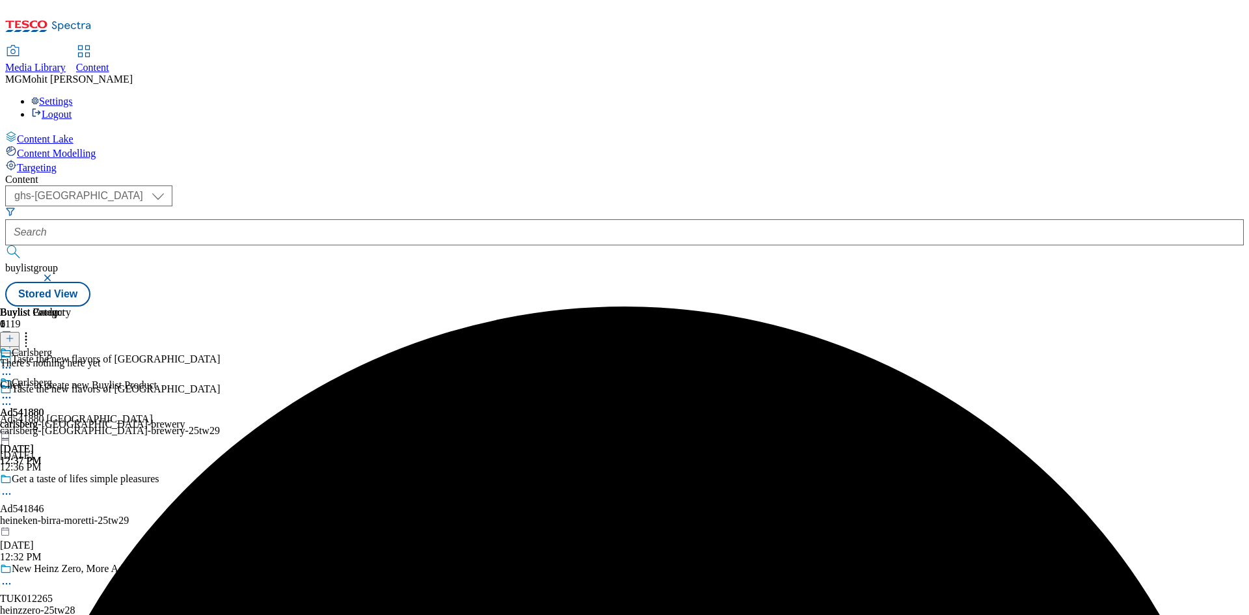
click at [14, 334] on icon at bounding box center [9, 338] width 9 height 9
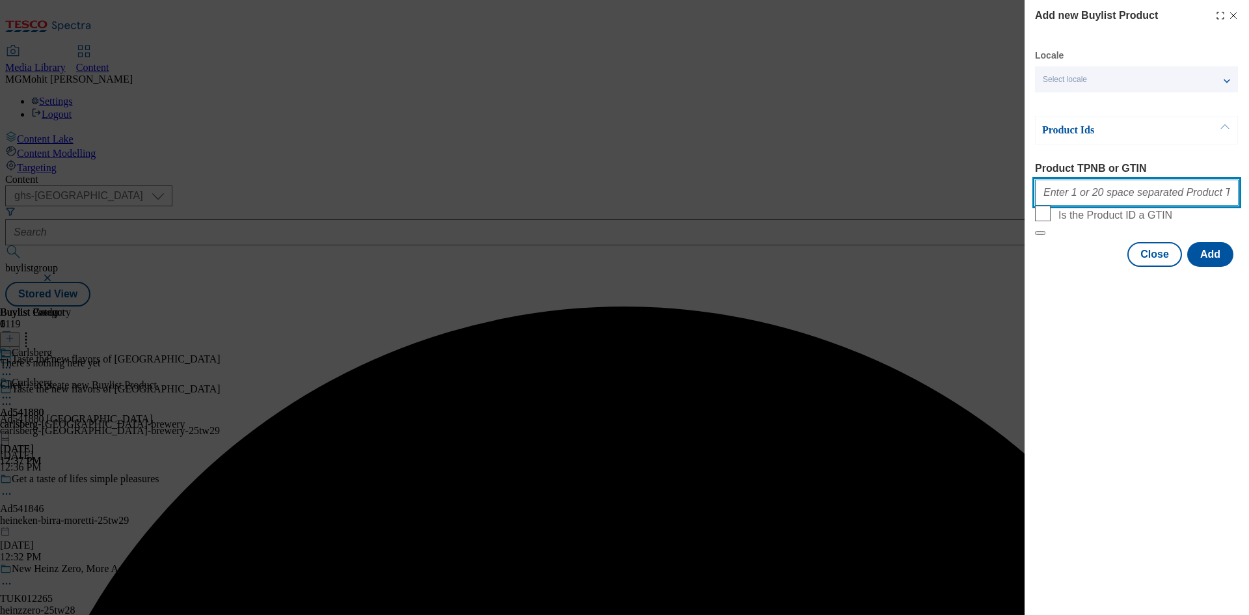
click at [1067, 195] on input "Product TPNB or GTIN" at bounding box center [1137, 193] width 204 height 26
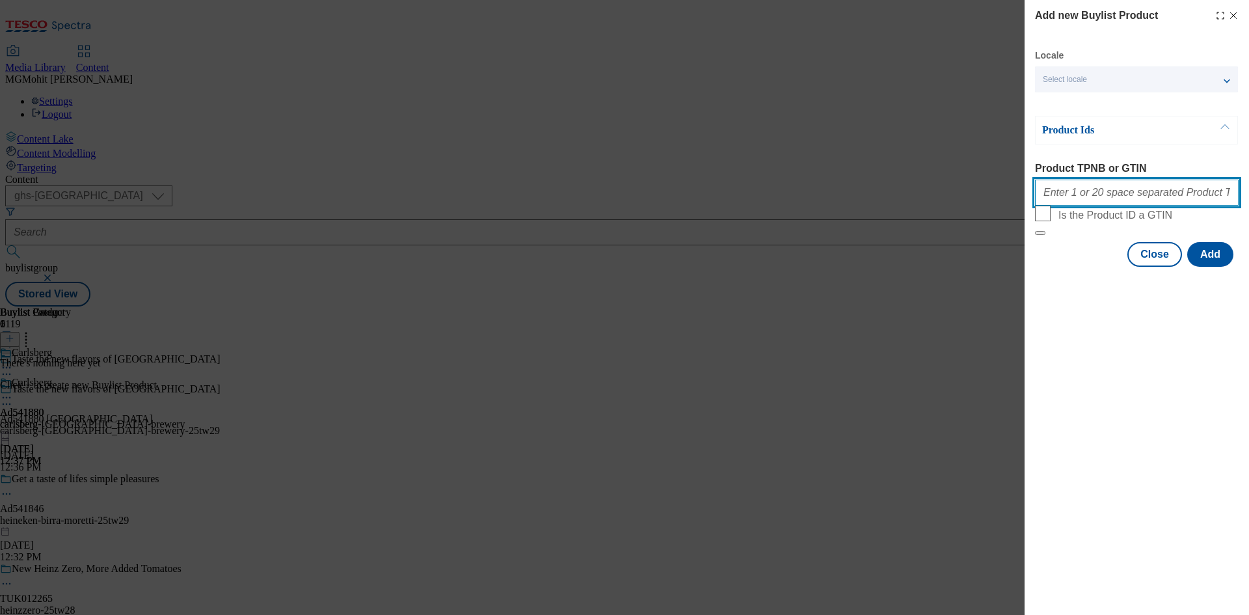
paste input "96170770 96240082 96180780 88709693"
click at [1089, 194] on input "96170770 96240082 96180780 88709693" at bounding box center [1137, 193] width 204 height 26
click at [1121, 197] on input "96170770 96240082 96180780 88709693" at bounding box center [1137, 193] width 204 height 26
click at [1150, 198] on input "96170770 96240082 96180780 88709693" at bounding box center [1137, 193] width 204 height 26
type input "96170770 96240082 96180780 88709693"
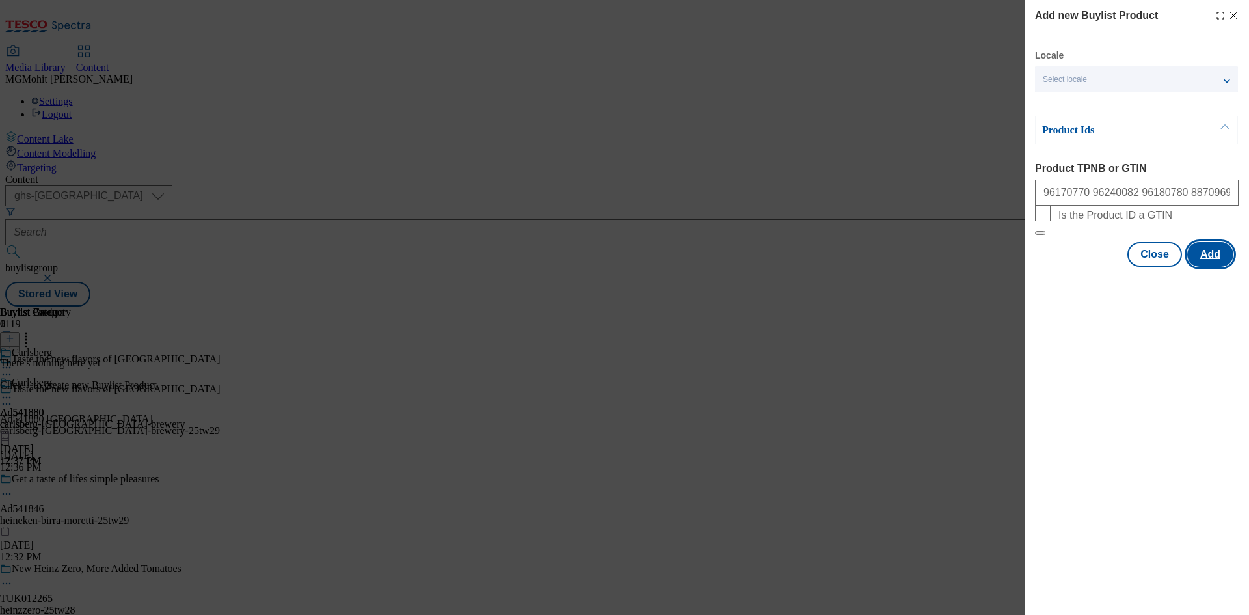
click at [1219, 267] on button "Add" at bounding box center [1211, 254] width 46 height 25
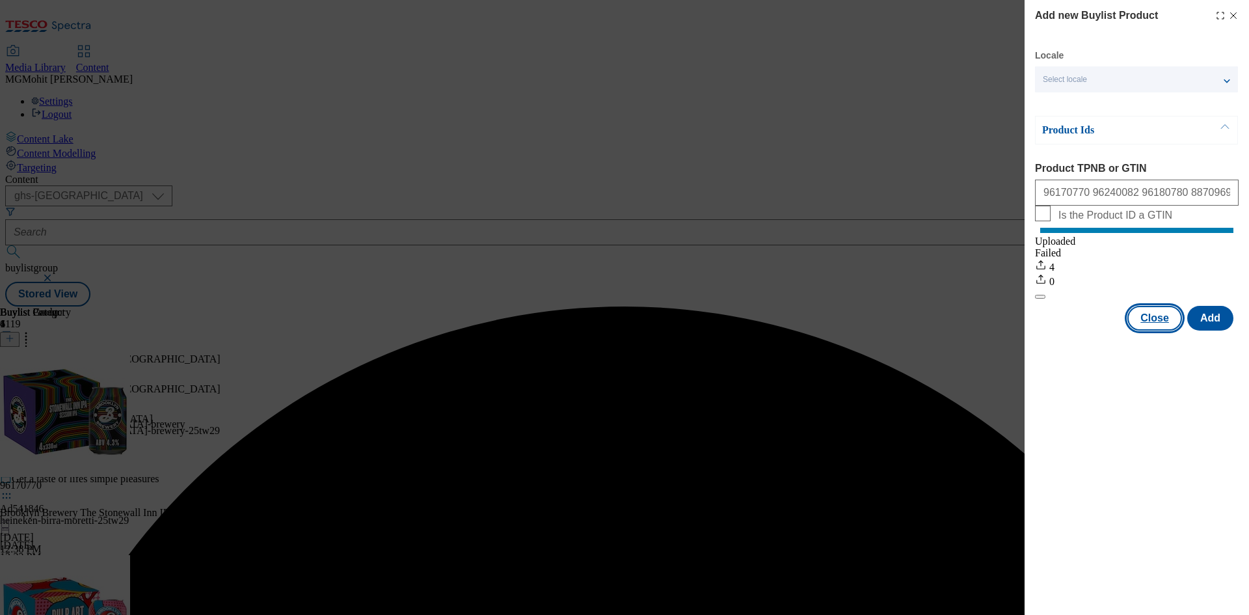
click at [1151, 326] on button "Close" at bounding box center [1155, 318] width 55 height 25
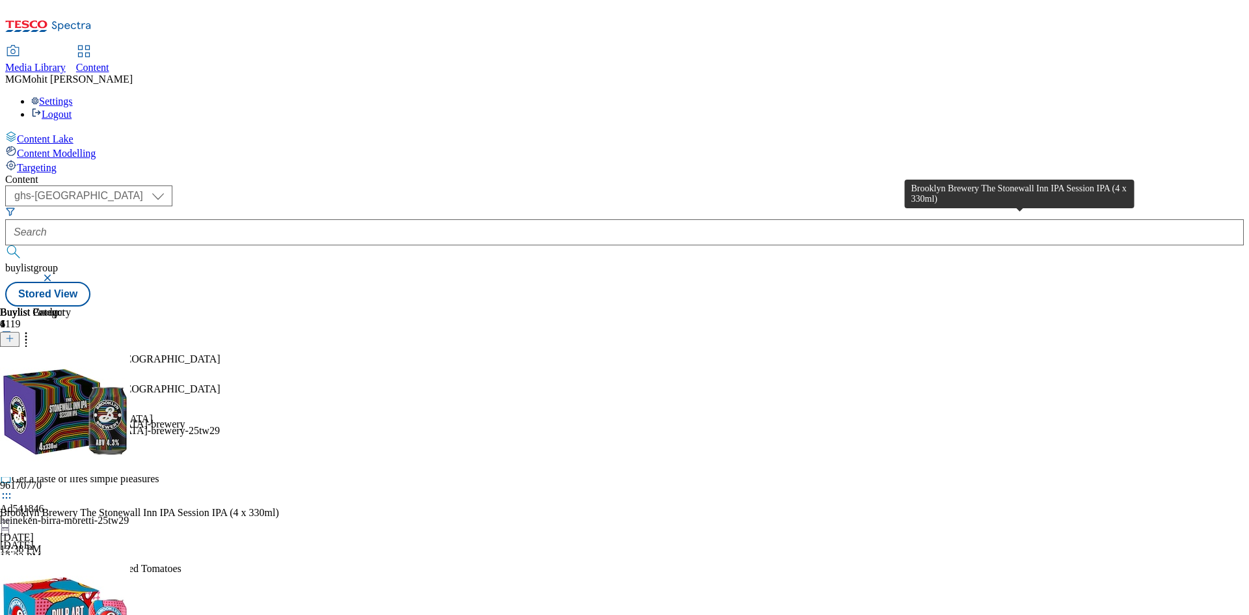
click at [279, 507] on div "Brooklyn Brewery The Stonewall Inn IPA Session IPA (4 x 330ml)" at bounding box center [139, 513] width 279 height 12
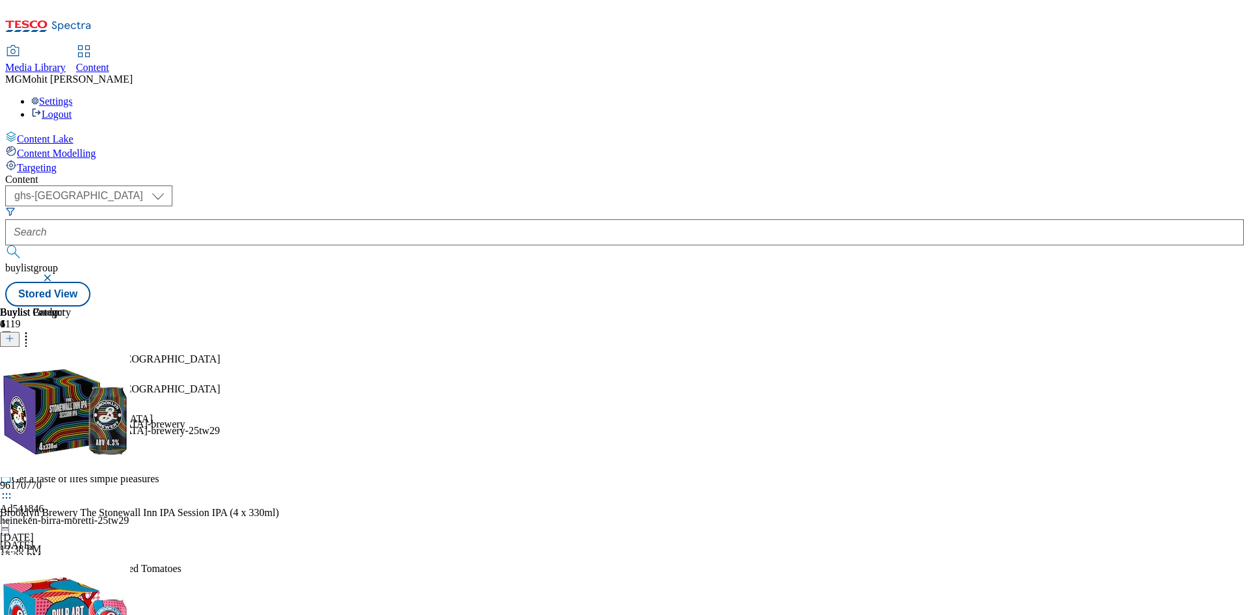
click at [11, 397] on circle at bounding box center [10, 398] width 2 height 2
click at [55, 420] on span "Edit" at bounding box center [47, 425] width 15 height 10
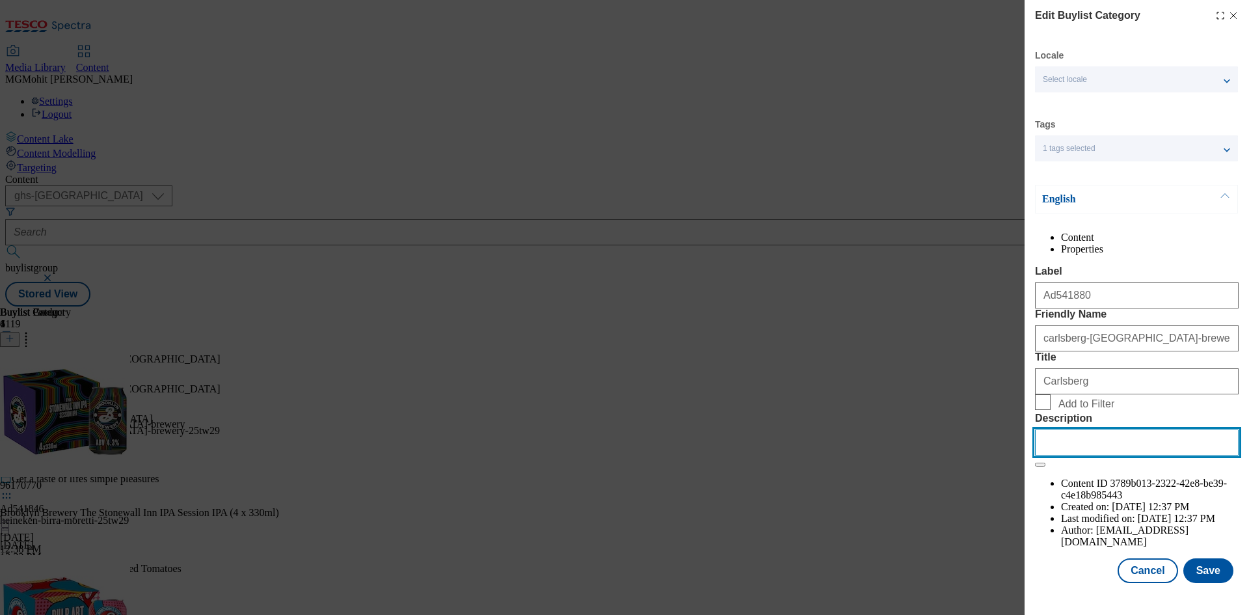
click at [1083, 455] on input "Description" at bounding box center [1137, 442] width 204 height 26
paste input "Brooklyn Brewery The Stonewall Inn IPA Session IPA (4 x 330ml)"
type input "Brooklyn Brewery The Stonewall Inn IPA Session IPA (4 x 330ml)"
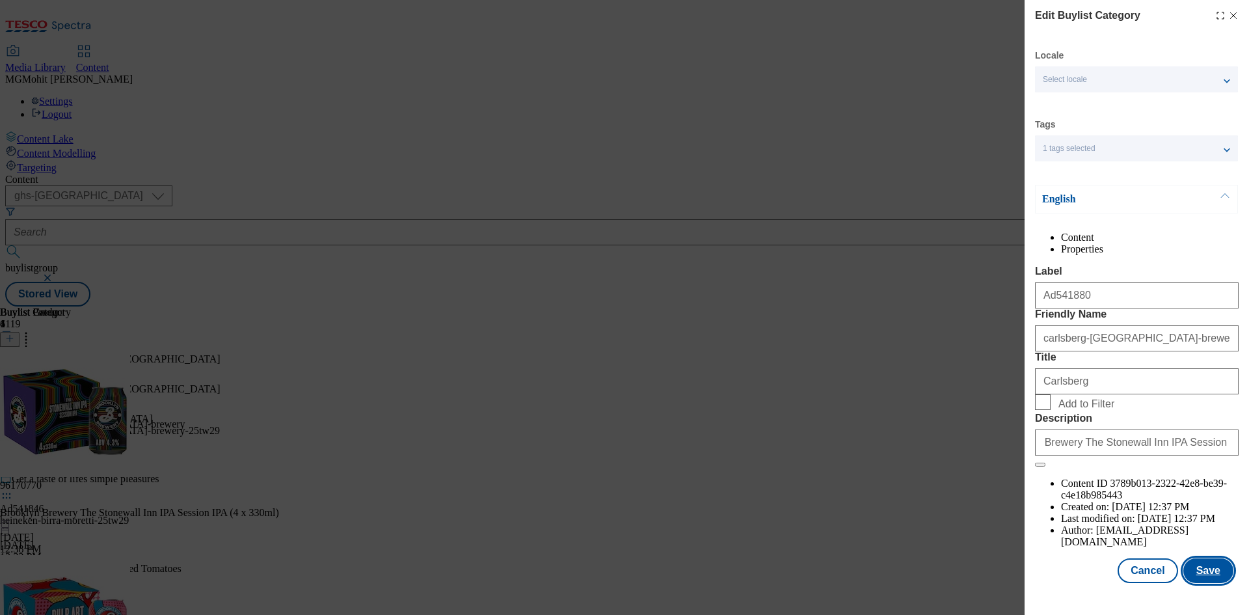
click at [1185, 580] on button "Save" at bounding box center [1209, 570] width 50 height 25
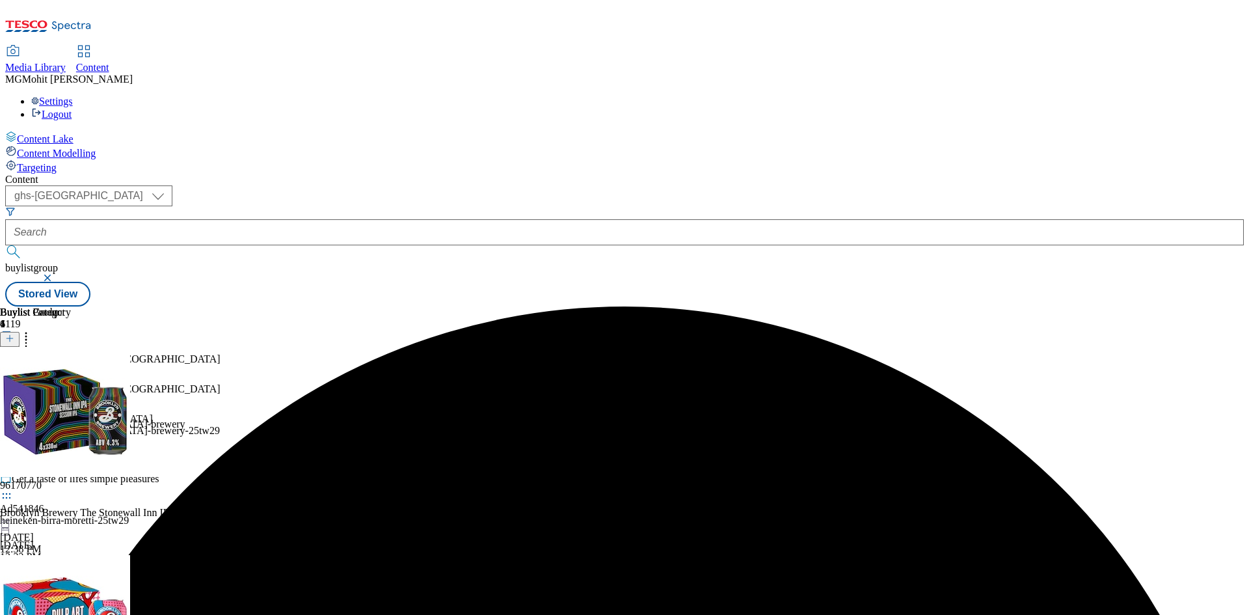
click at [13, 391] on icon at bounding box center [6, 397] width 13 height 13
click at [55, 420] on span "Edit" at bounding box center [47, 425] width 15 height 10
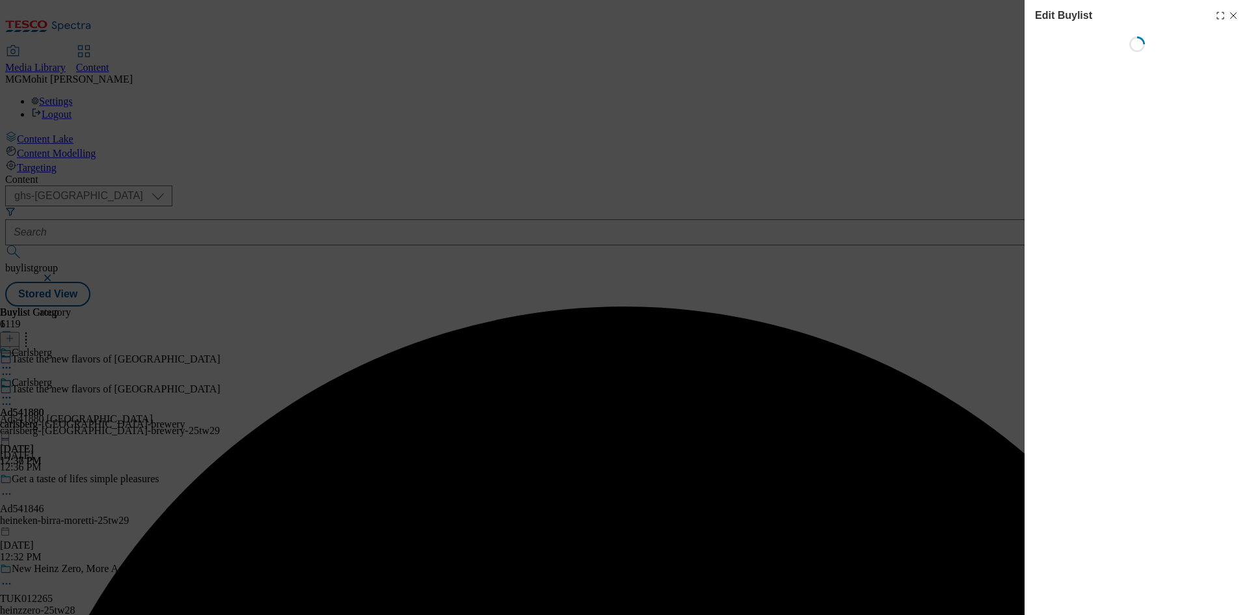
select select "tactical"
select select "supplier funded short term 1-3 weeks"
select select "dunnhumby"
select select "Banner"
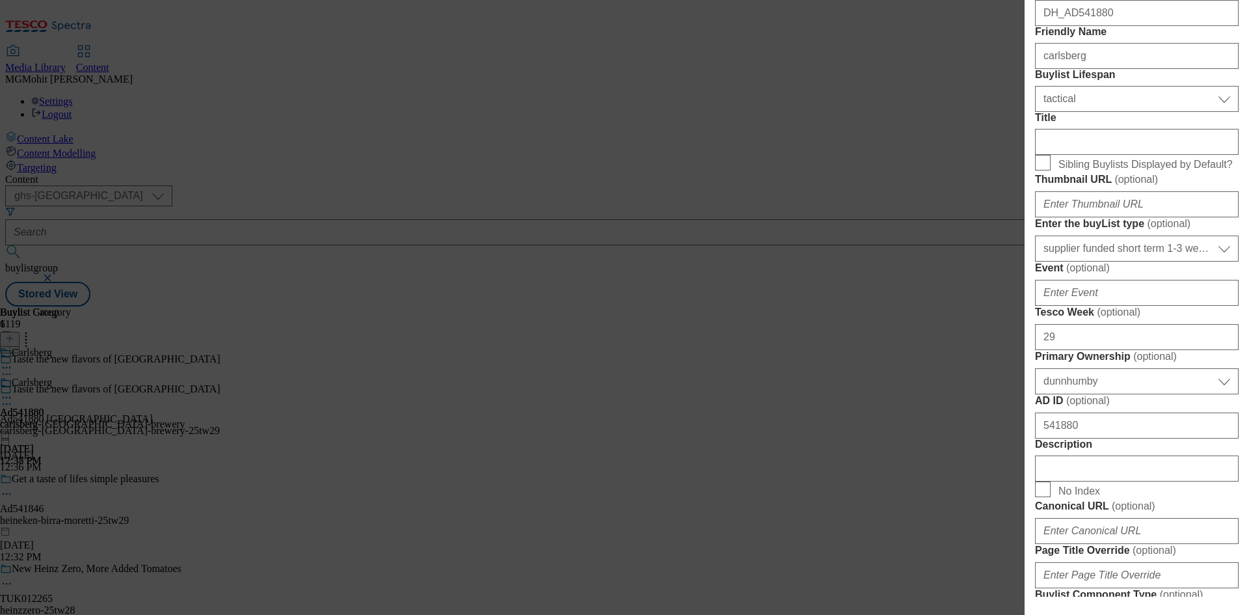
scroll to position [586, 0]
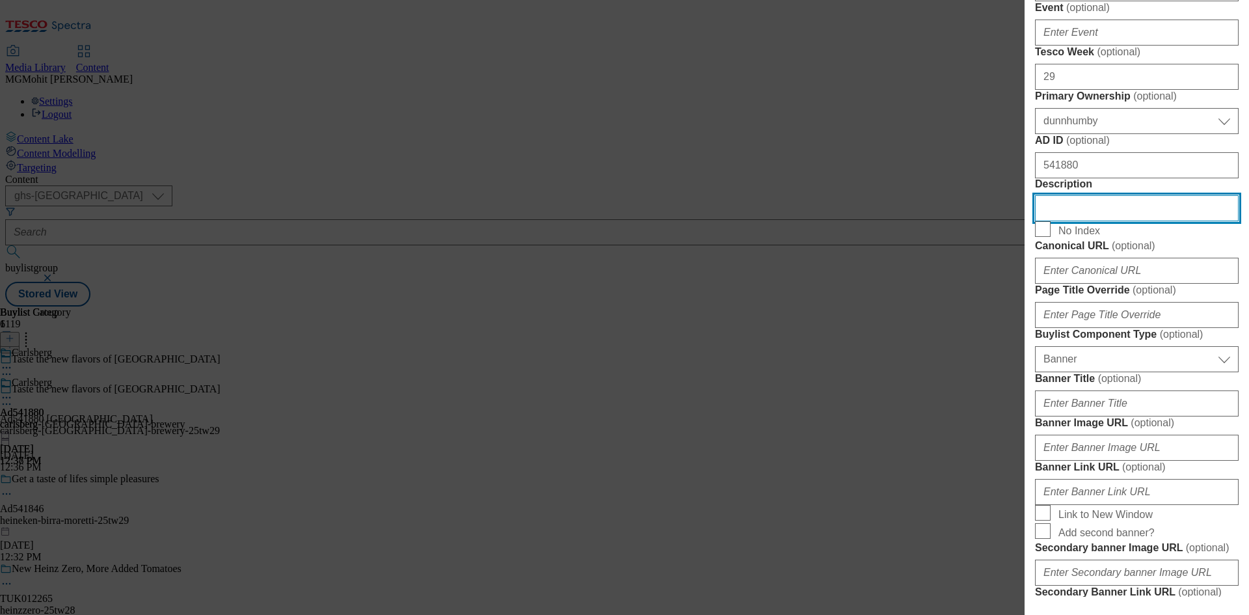
click at [1082, 221] on input "Description" at bounding box center [1137, 208] width 204 height 26
paste input "Brooklyn Brewery The Stonewall Inn IPA Session IPA (4 x 330ml)"
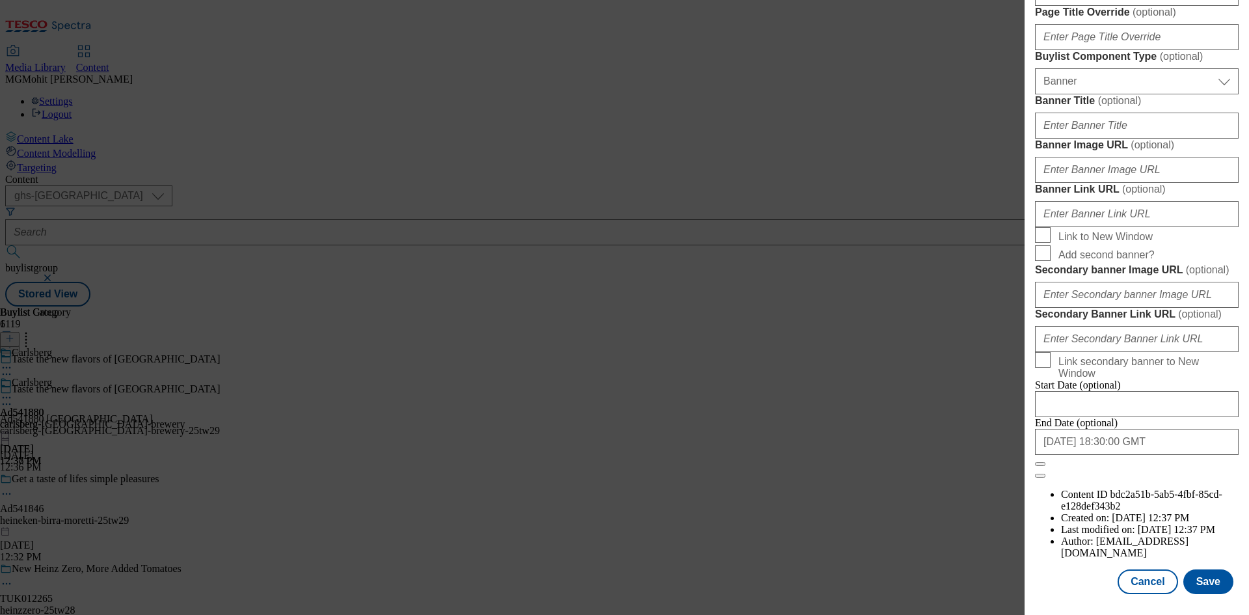
scroll to position [1347, 0]
type input "Brooklyn Brewery The Stonewall Inn IPA Session IPA (4 x 330ml)"
click at [1196, 578] on button "Save" at bounding box center [1209, 581] width 50 height 25
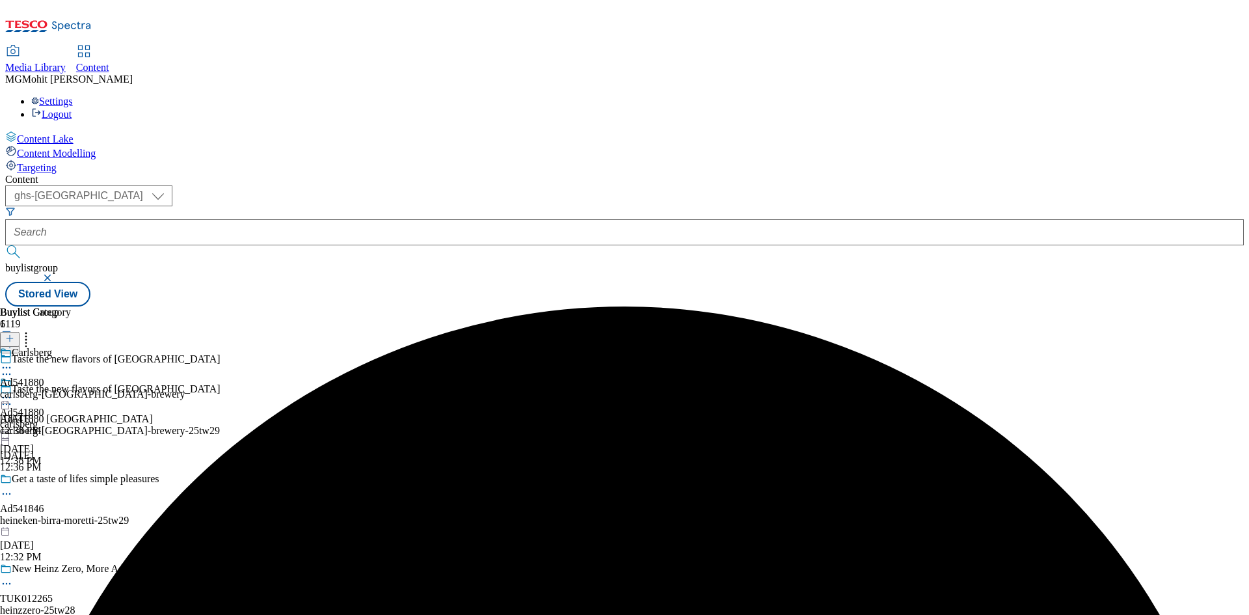
click at [13, 398] on icon at bounding box center [6, 404] width 13 height 13
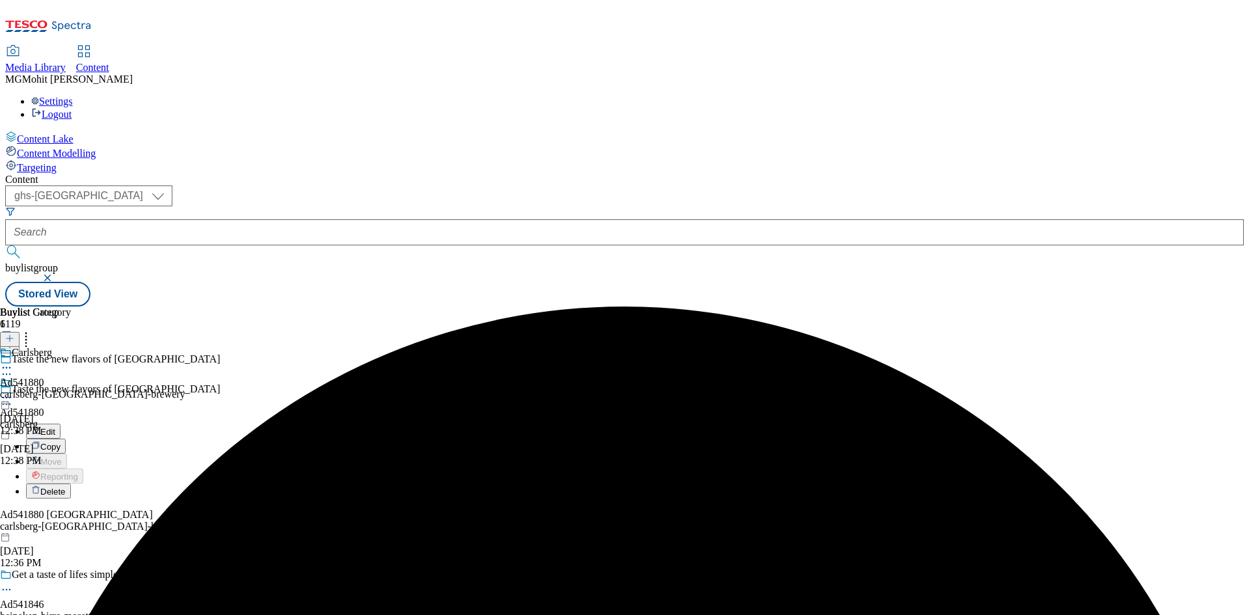
click at [61, 424] on button "Edit" at bounding box center [43, 431] width 34 height 15
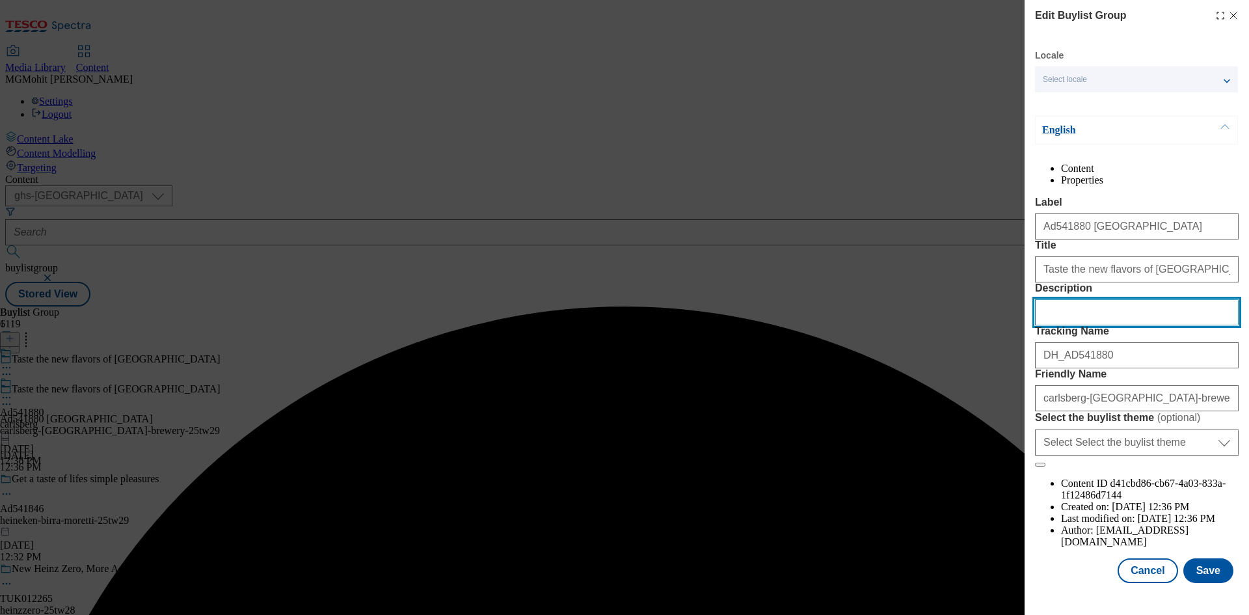
click at [1074, 325] on input "Description" at bounding box center [1137, 312] width 204 height 26
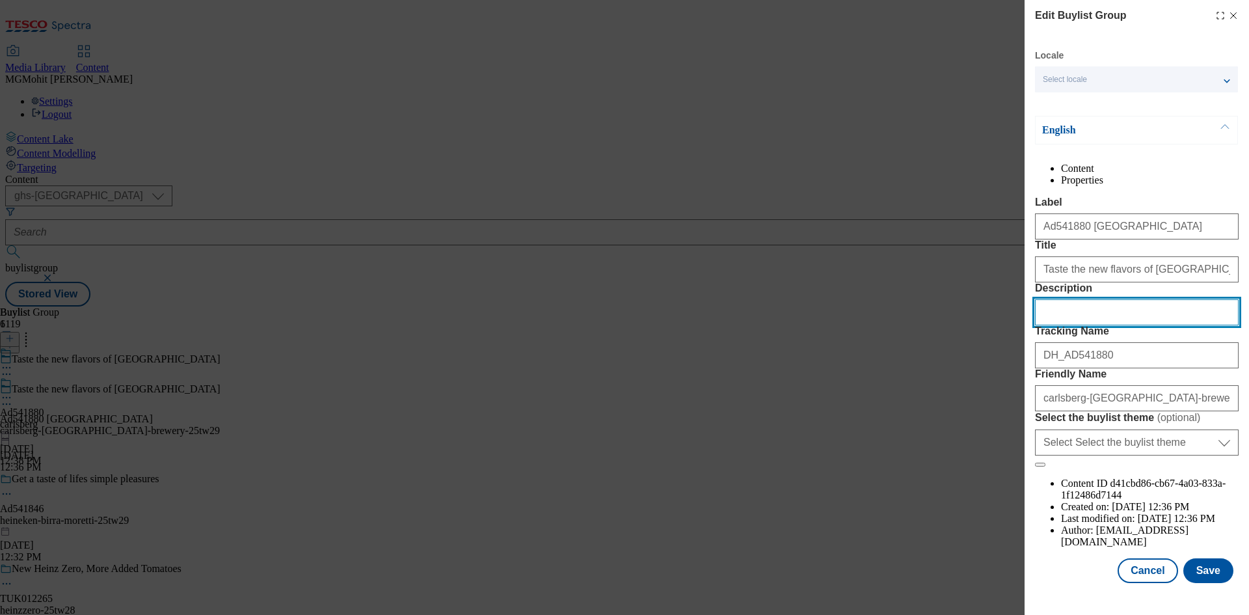
paste input "Brooklyn Brewery The Stonewall Inn IPA Session IPA (4 x 330ml)"
type input "Brooklyn Brewery The Stonewall Inn IPA Session IPA (4 x 330ml)"
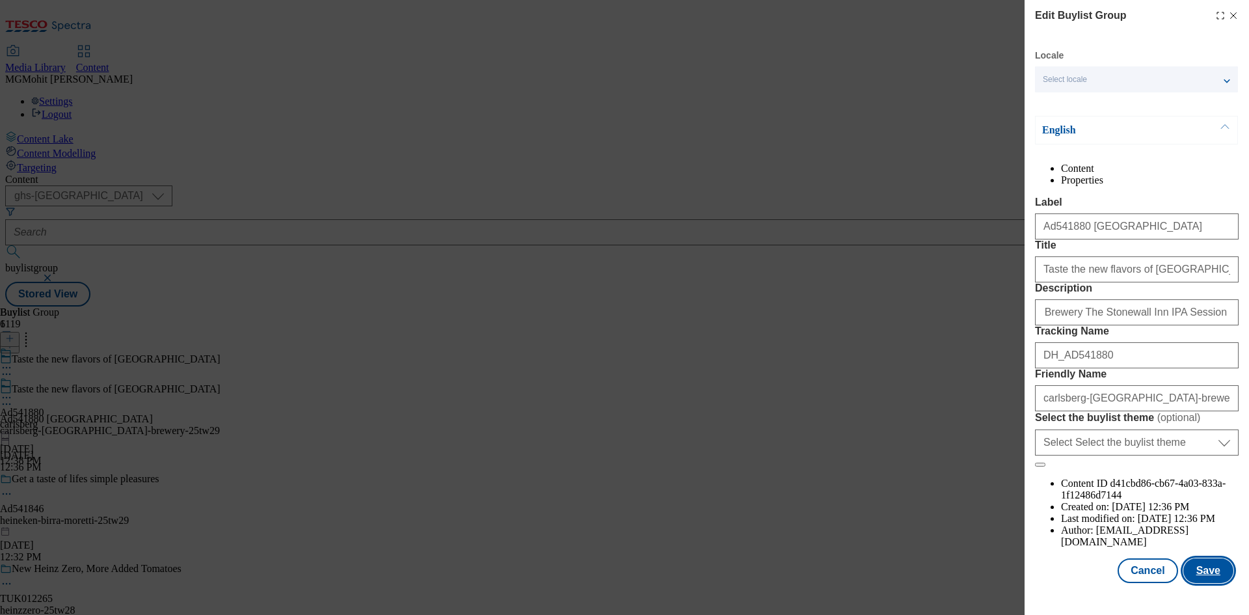
click at [1203, 573] on button "Save" at bounding box center [1209, 570] width 50 height 25
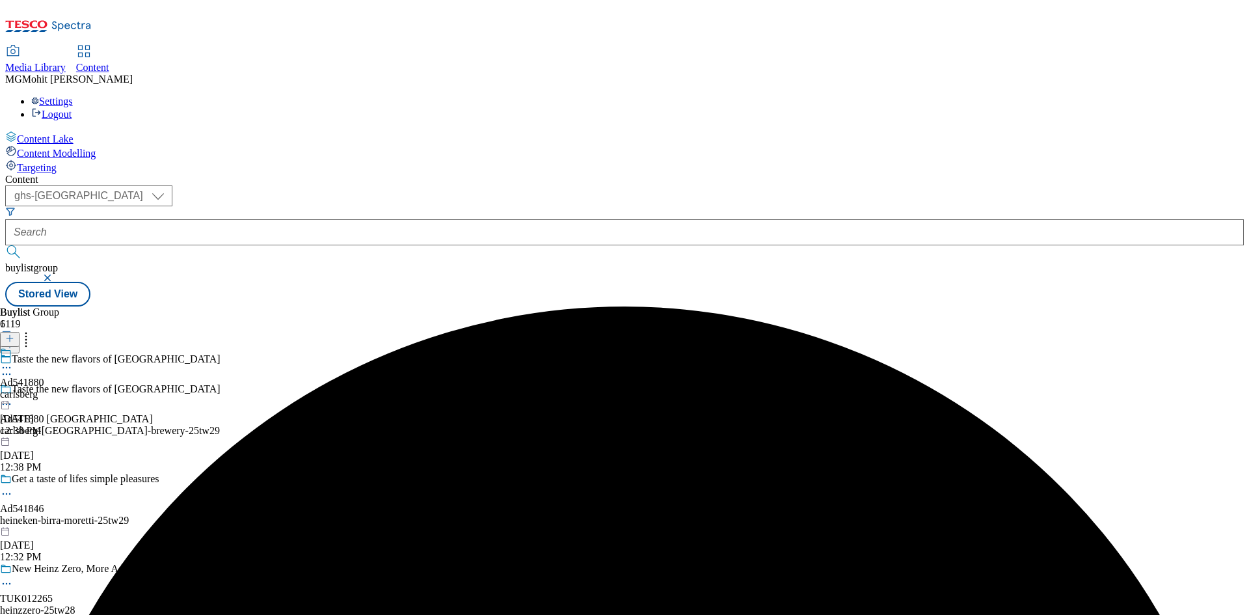
click at [13, 361] on icon at bounding box center [6, 367] width 13 height 13
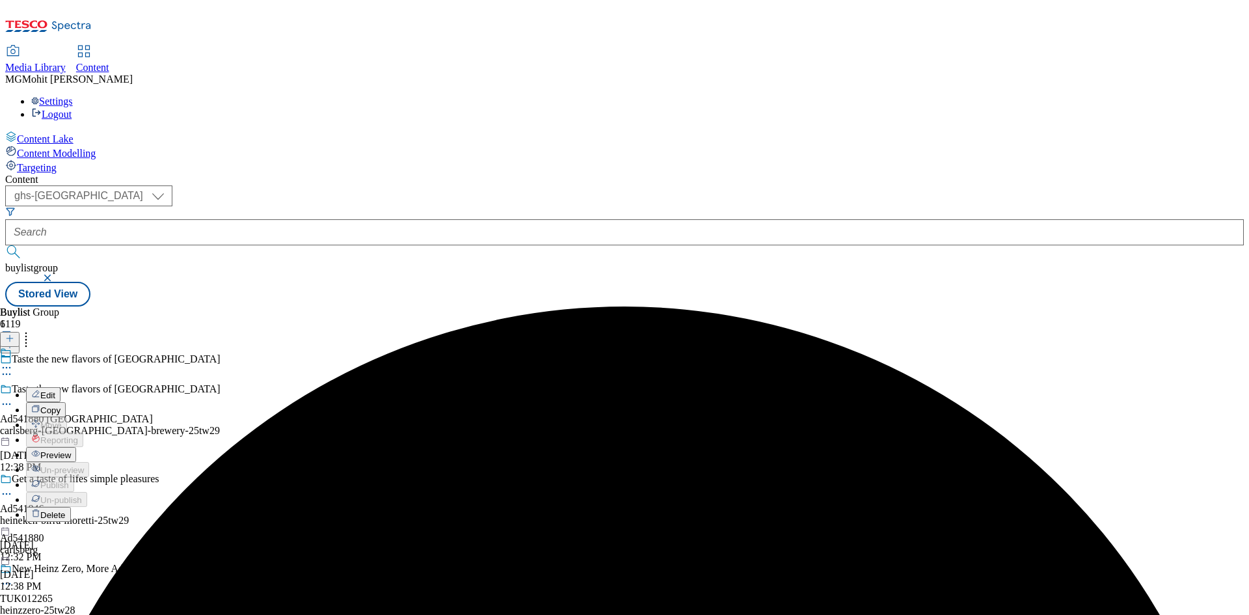
click at [71, 450] on span "Preview" at bounding box center [55, 455] width 31 height 10
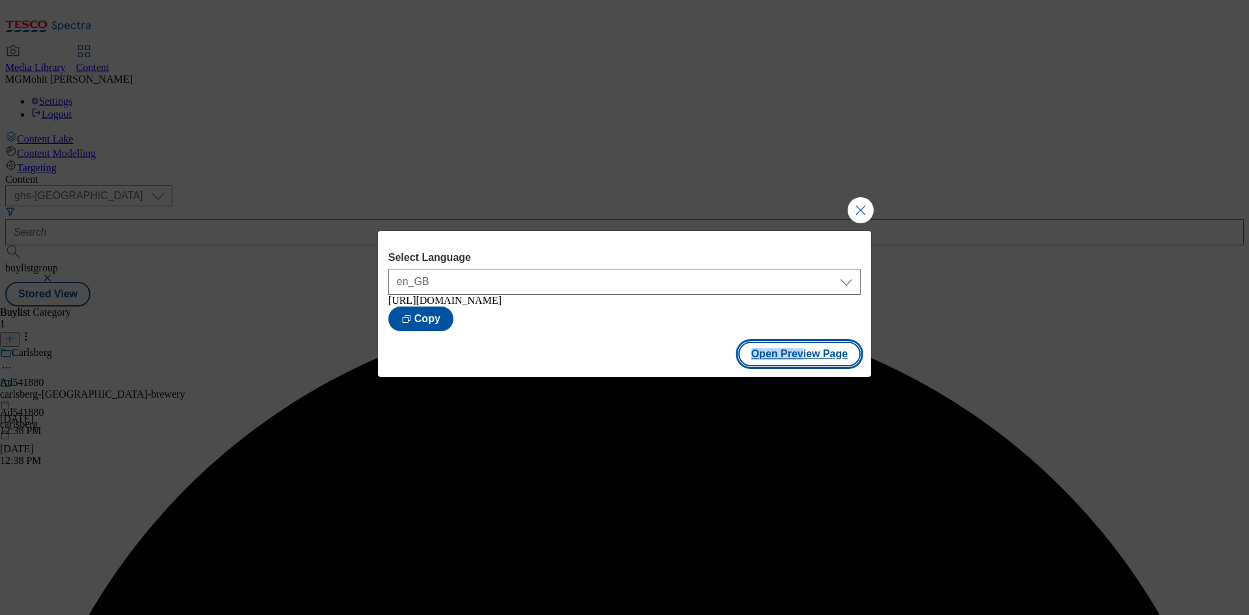
click at [806, 344] on div "Open Preview Page" at bounding box center [624, 355] width 493 height 43
click at [802, 354] on button "Open Preview Page" at bounding box center [800, 354] width 123 height 25
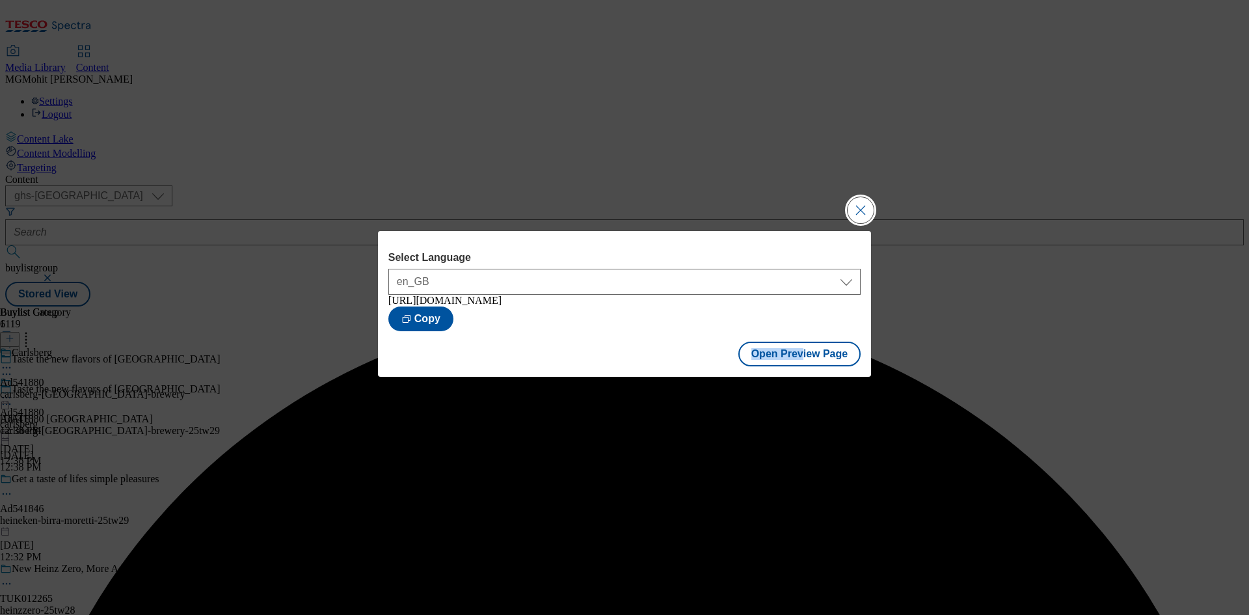
click at [860, 203] on button "Close Modal" at bounding box center [861, 210] width 26 height 26
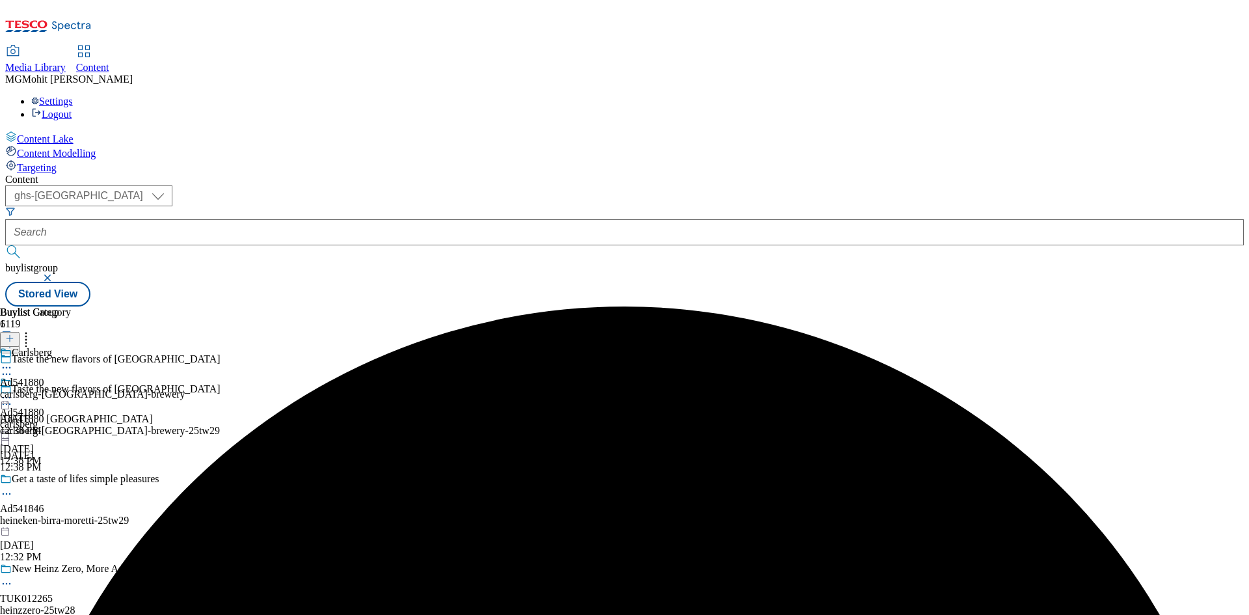
click at [13, 391] on icon at bounding box center [6, 397] width 13 height 13
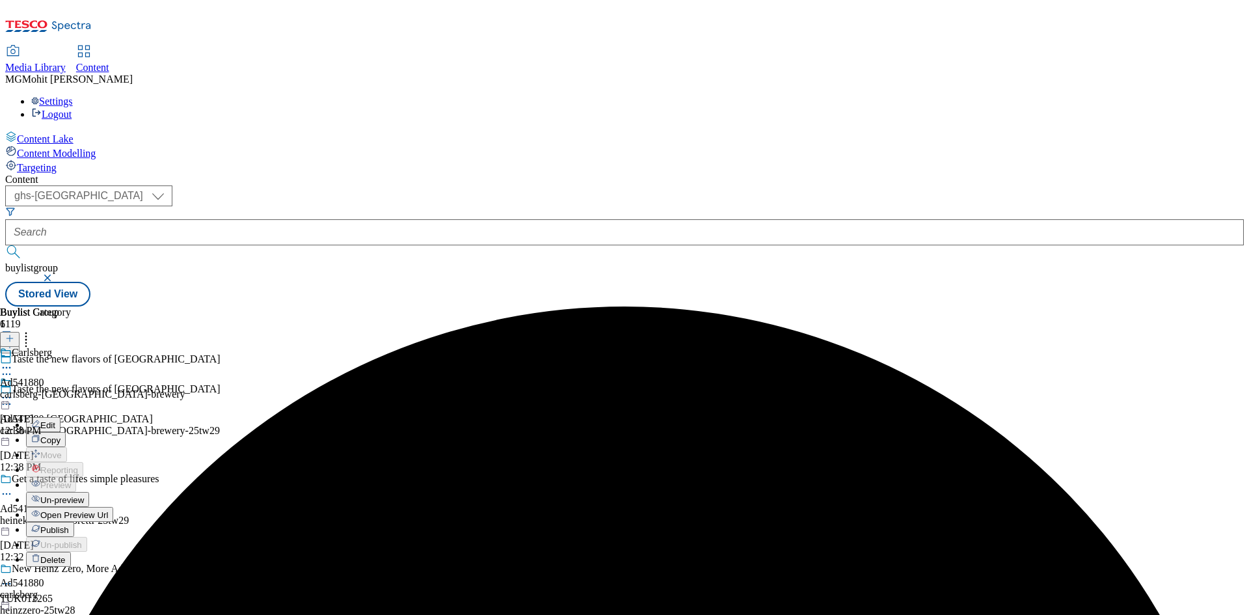
click at [69, 525] on span "Publish" at bounding box center [54, 530] width 29 height 10
